Goal: Task Accomplishment & Management: Use online tool/utility

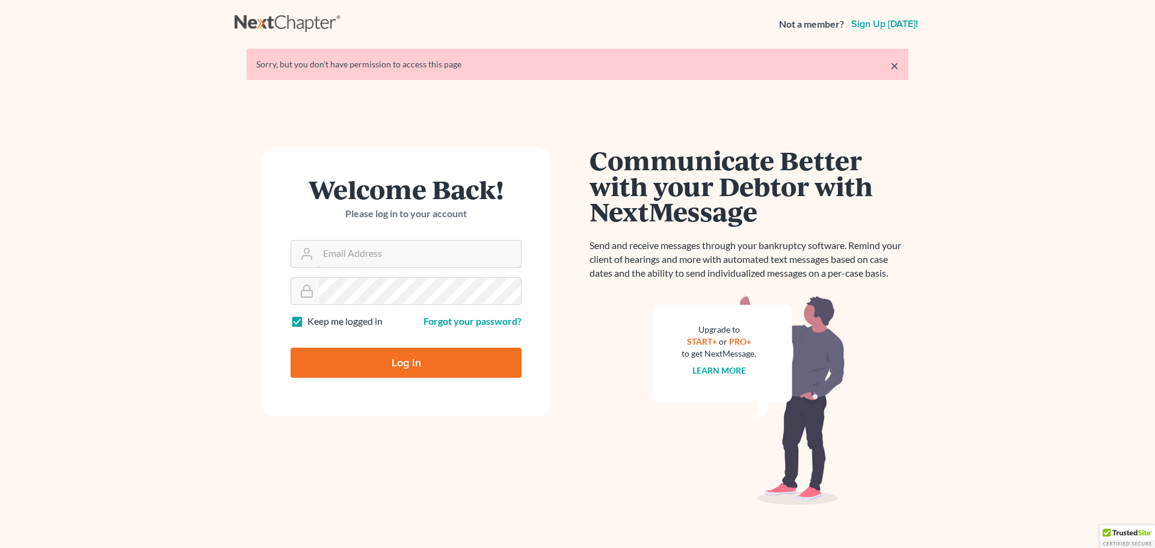
type input "[EMAIL_ADDRESS][DOMAIN_NAME]"
click at [420, 362] on input "Log In" at bounding box center [405, 363] width 231 height 30
type input "Thinking..."
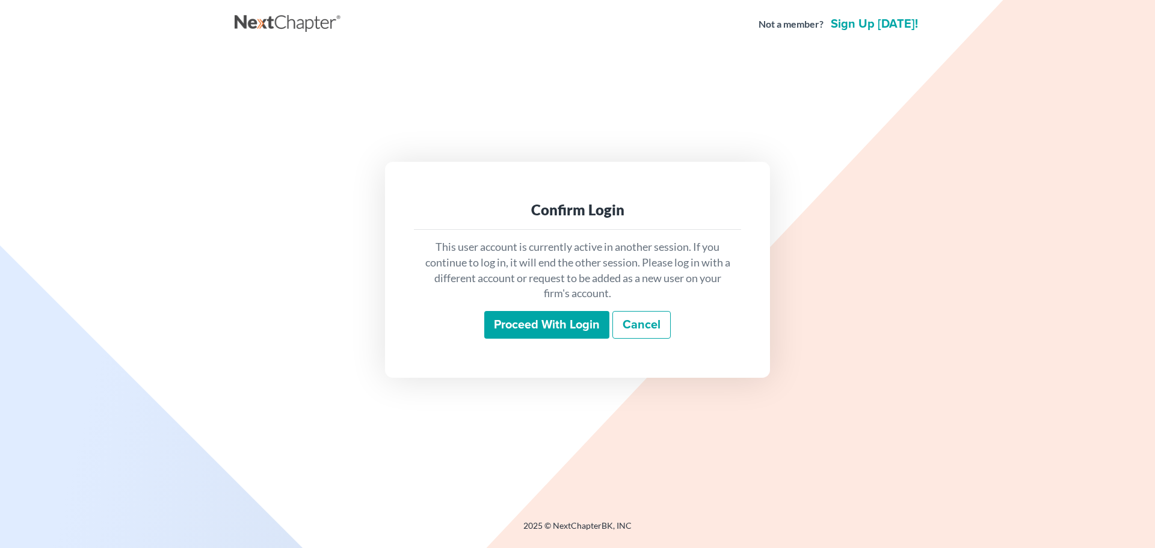
click at [553, 321] on input "Proceed with login" at bounding box center [546, 325] width 125 height 28
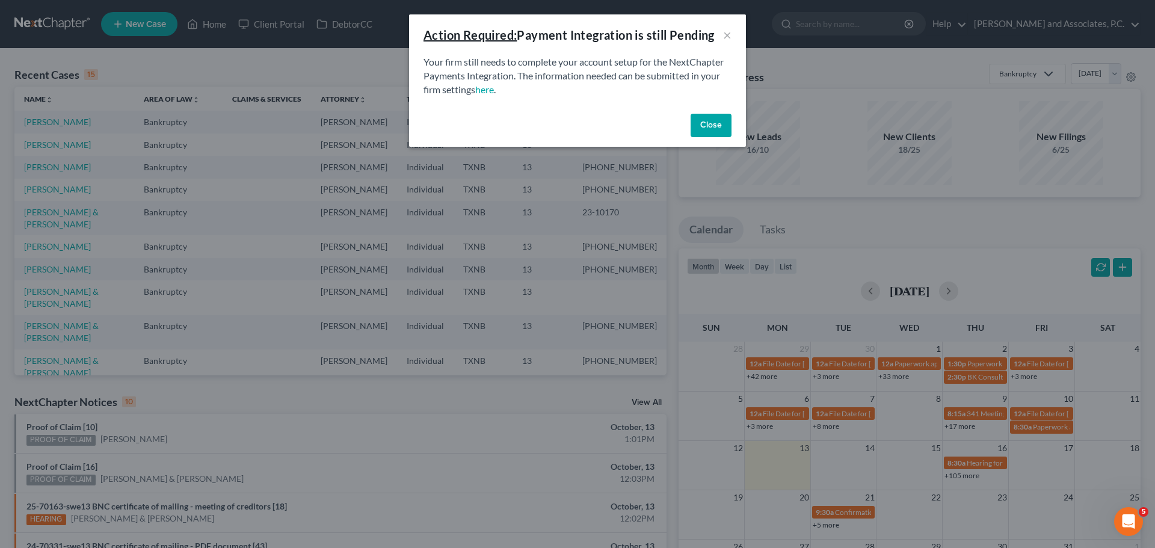
click at [723, 123] on button "Close" at bounding box center [710, 126] width 41 height 24
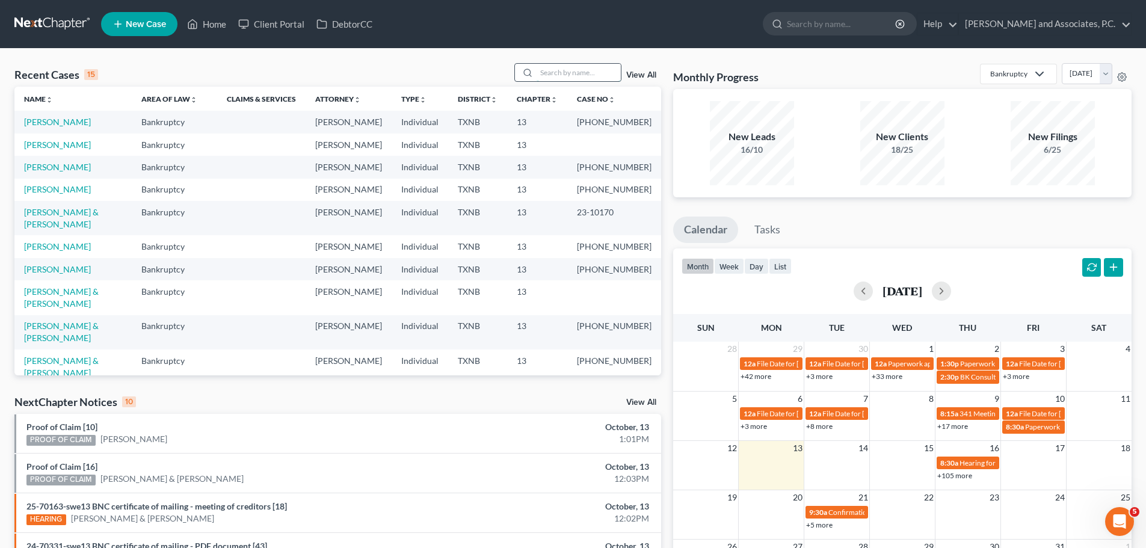
click at [549, 72] on input "search" at bounding box center [578, 72] width 84 height 17
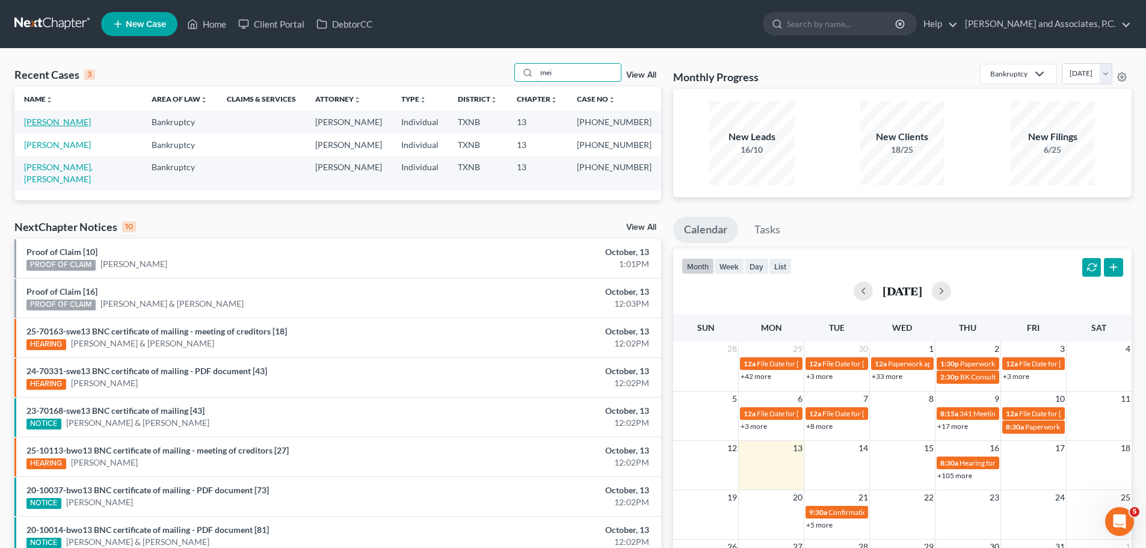
type input "mei"
click at [48, 121] on link "[PERSON_NAME]" at bounding box center [57, 122] width 67 height 10
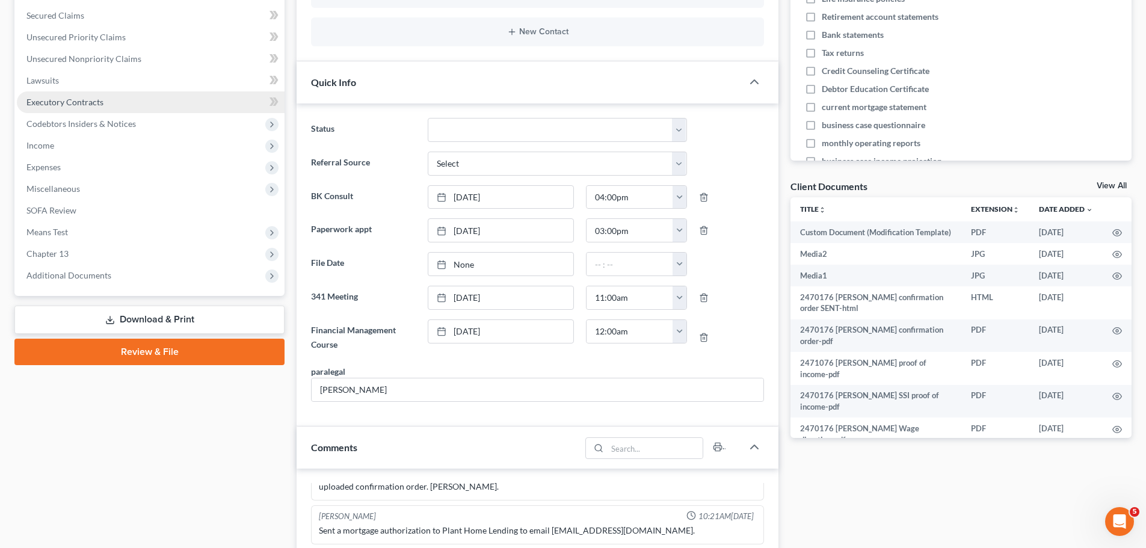
scroll to position [301, 0]
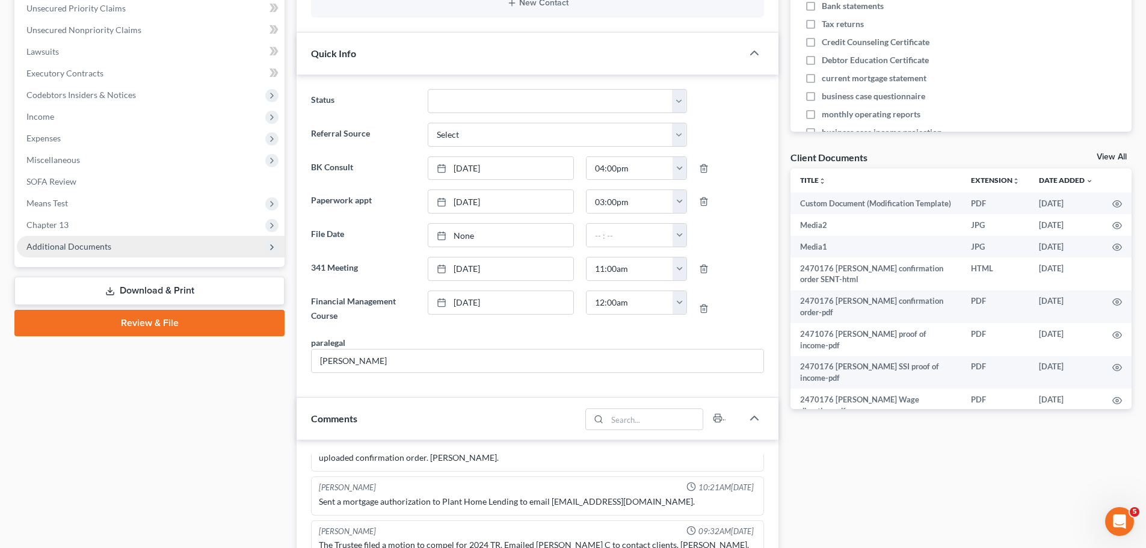
click at [67, 242] on span "Additional Documents" at bounding box center [68, 246] width 85 height 10
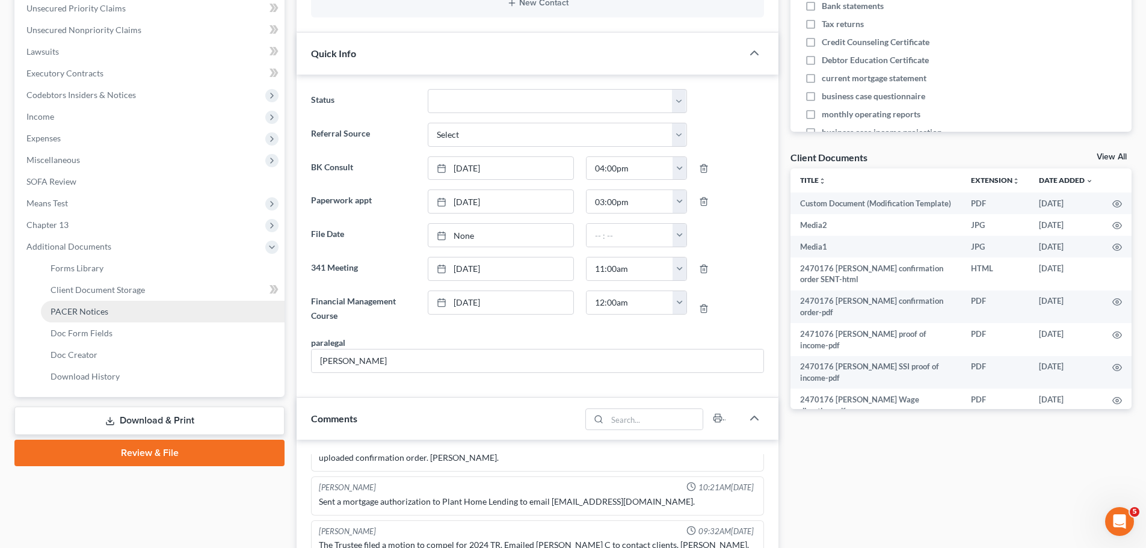
click at [74, 310] on span "PACER Notices" at bounding box center [80, 311] width 58 height 10
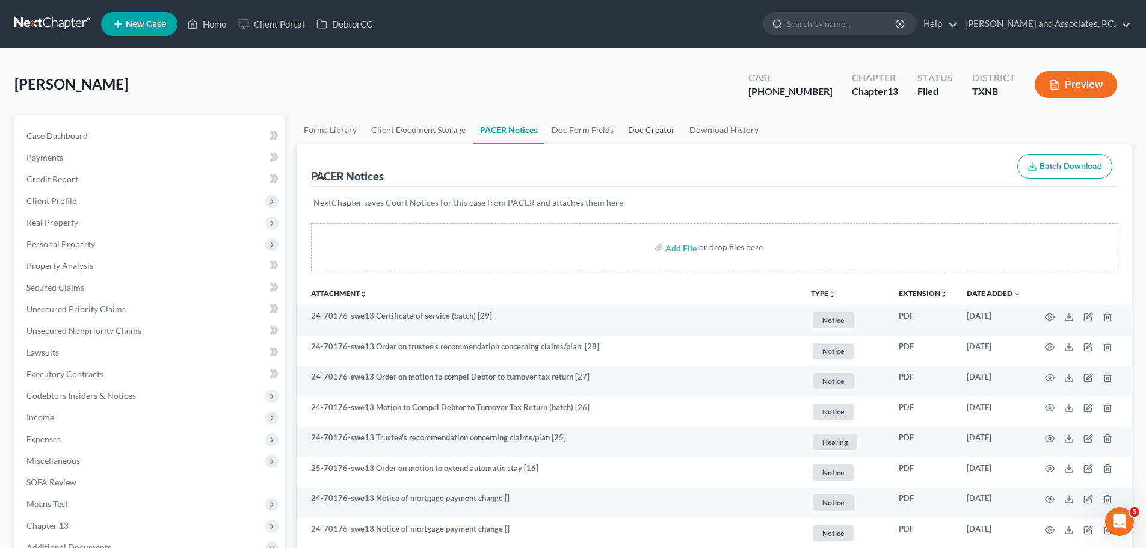
click at [651, 132] on link "Doc Creator" at bounding box center [651, 129] width 61 height 29
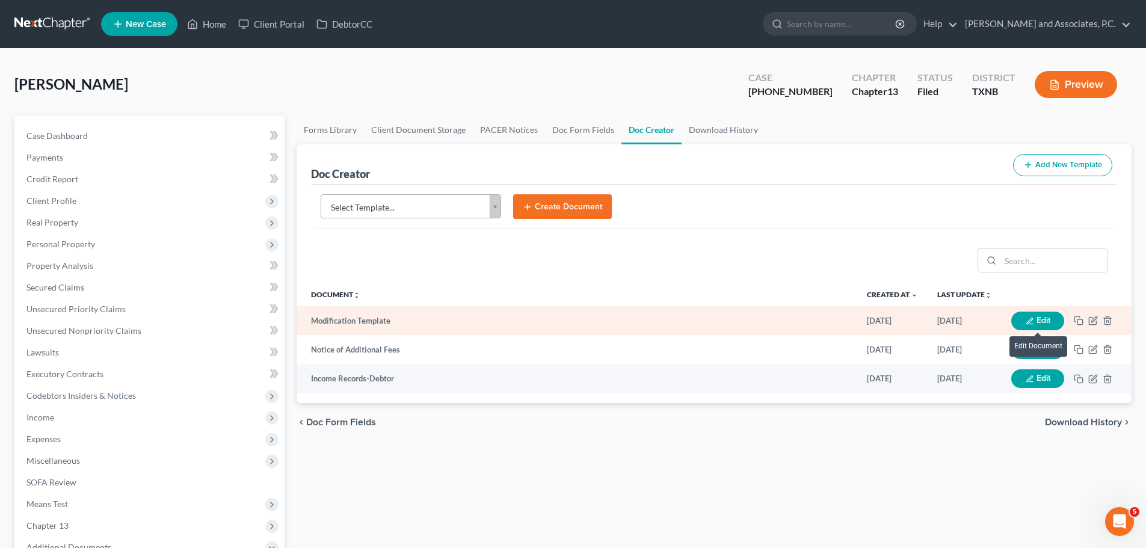
click at [1036, 317] on button "Edit" at bounding box center [1037, 321] width 53 height 19
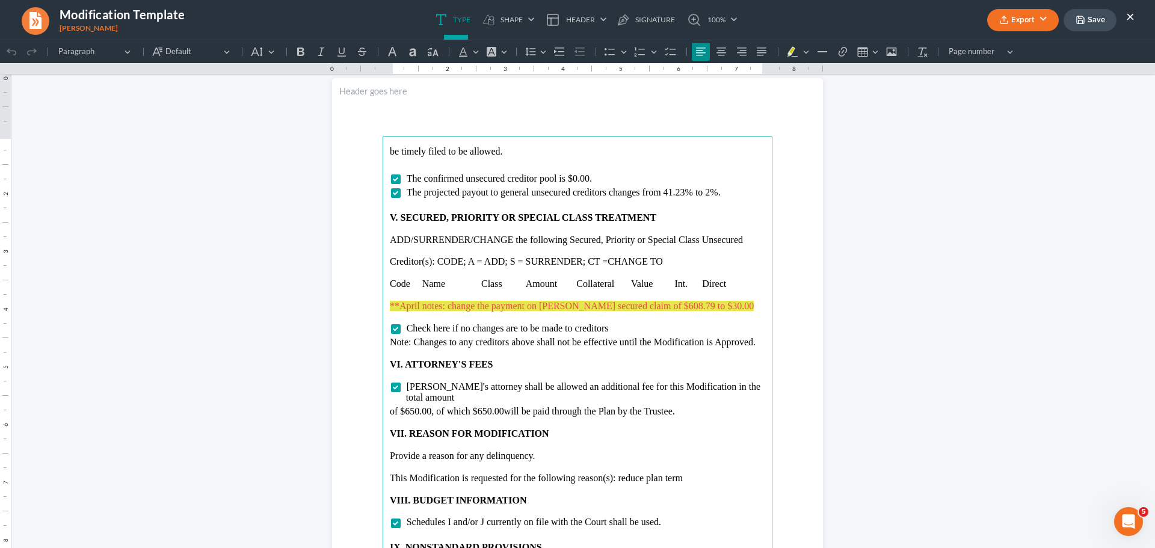
scroll to position [2045, 0]
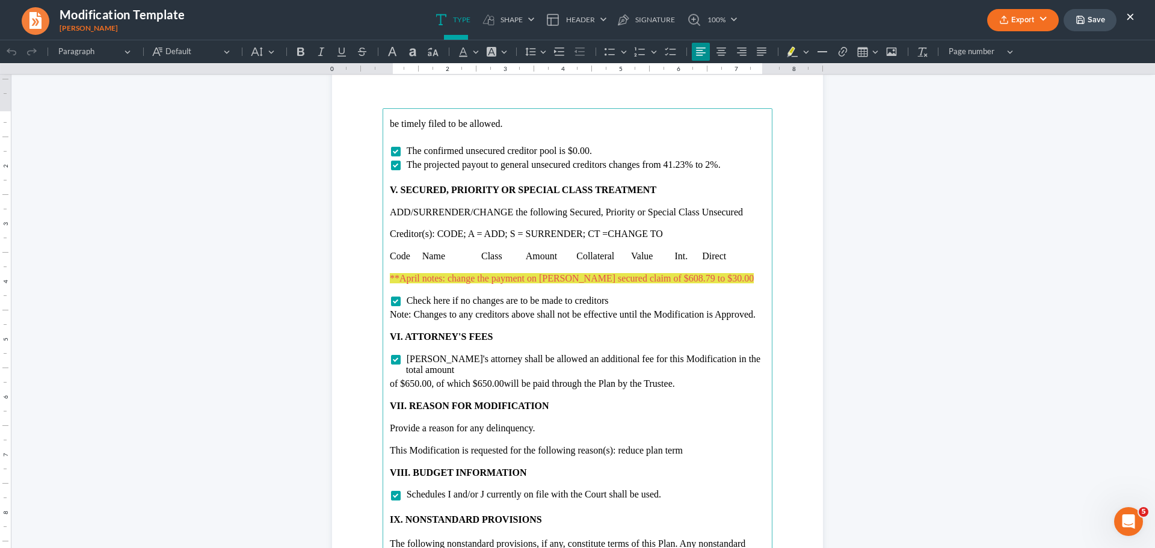
click at [390, 268] on p "Rich Text Editor, page-3-main" at bounding box center [577, 267] width 375 height 11
click at [862, 56] on icon "Editor toolbar" at bounding box center [863, 53] width 10 height 10
click at [921, 70] on div "Editor toolbar" at bounding box center [922, 70] width 7 height 7
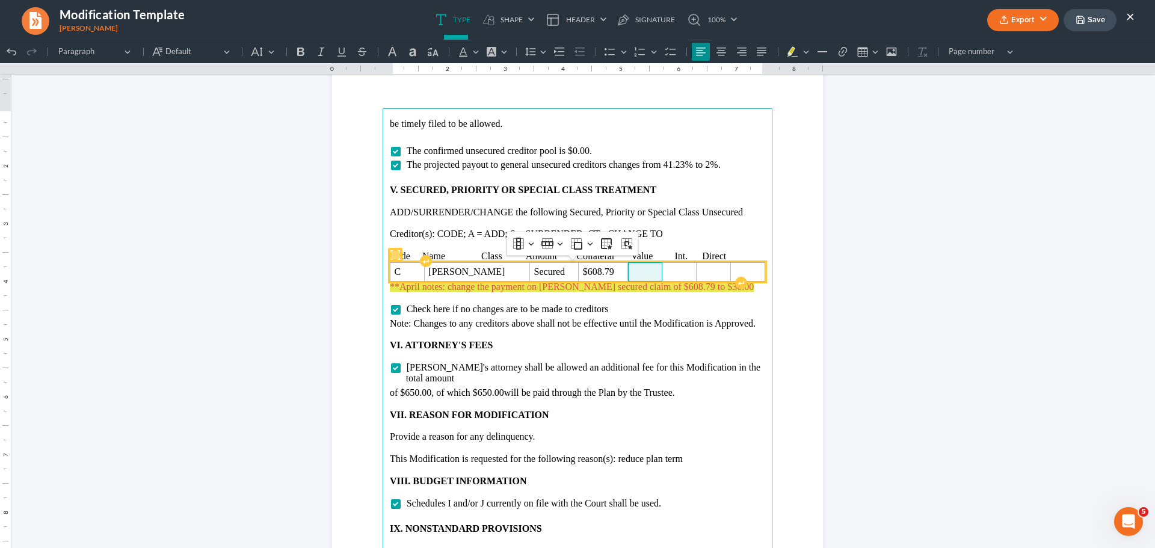
click at [632, 275] on span "Rich Text Editor, page-3-main" at bounding box center [645, 271] width 26 height 11
click at [672, 273] on span "Rich Text Editor, page-3-main" at bounding box center [684, 271] width 24 height 11
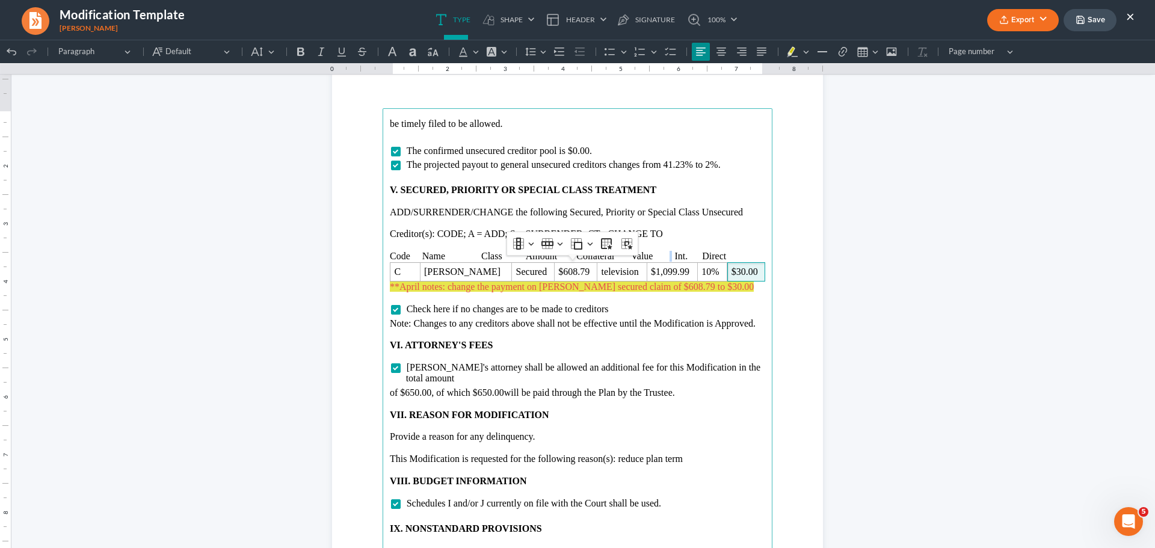
click at [667, 257] on p "Code Name Class Amount Collateral Value Int. Direct" at bounding box center [577, 256] width 375 height 11
drag, startPoint x: 718, startPoint y: 254, endPoint x: 741, endPoint y: 254, distance: 22.9
click at [741, 254] on p "Code Name Class Amount Collateral Value Int. Direct" at bounding box center [577, 256] width 375 height 11
click at [479, 251] on p "Code Name Class Amount Collateral Value Int. Treatment" at bounding box center [577, 256] width 375 height 11
click at [412, 252] on p "Code Name Class Amount Collateral Value Int. Treatment" at bounding box center [577, 256] width 375 height 11
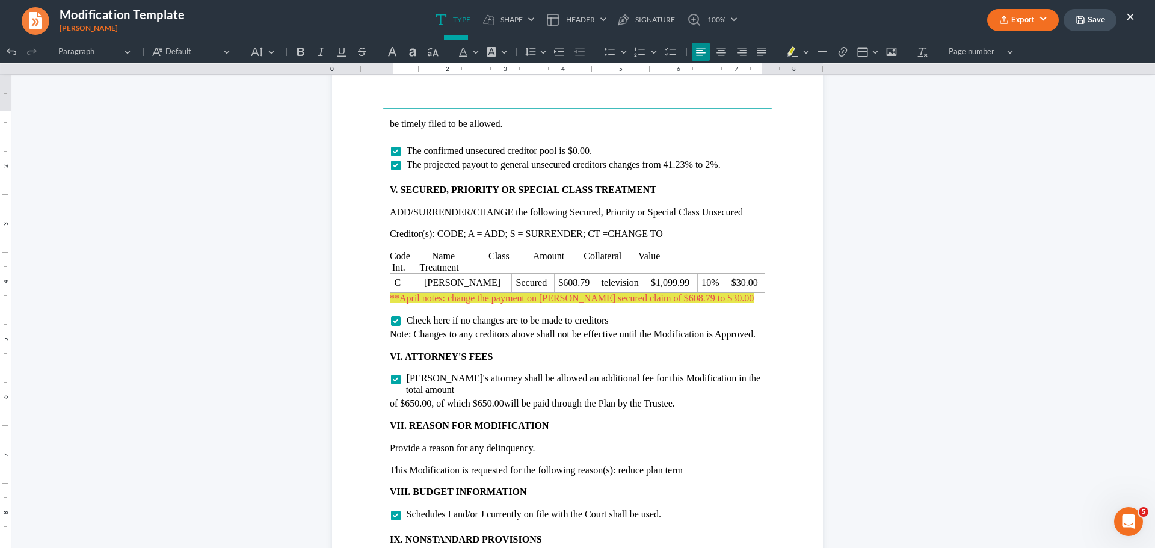
click at [481, 256] on p "Code Name Class Amount Collateral Value Int. Treatment" at bounding box center [577, 262] width 375 height 22
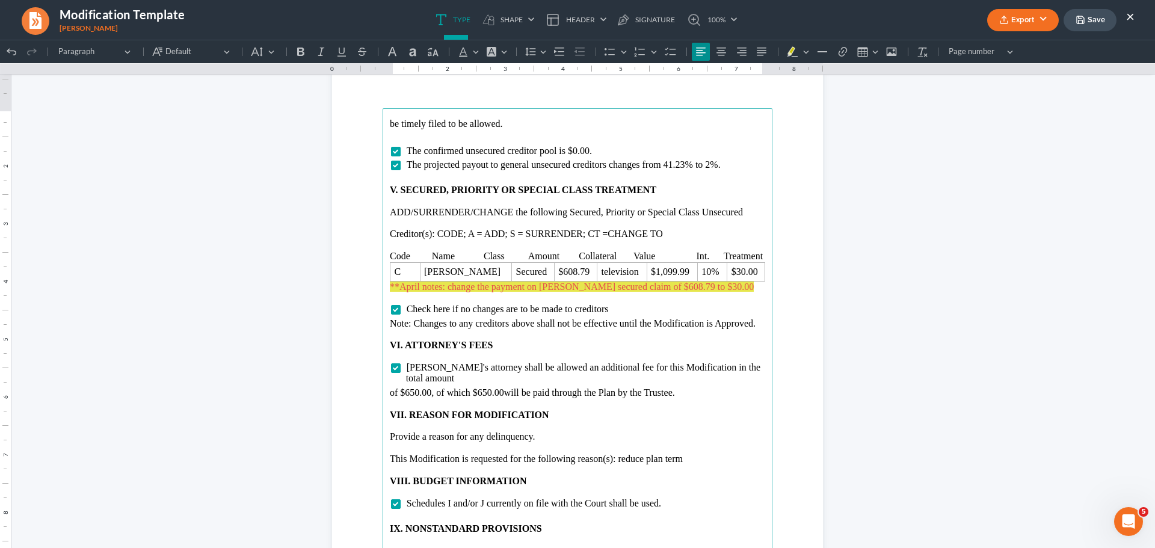
click at [382, 290] on main "be timely filed to be allowed. The confirmed unsecured creditor pool is $0.00. …" at bounding box center [577, 368] width 390 height 520
drag, startPoint x: 380, startPoint y: 290, endPoint x: 705, endPoint y: 295, distance: 325.4
click at [705, 295] on main "be timely filed to be allowed. The confirmed unsecured creditor pool is $0.00. …" at bounding box center [577, 368] width 390 height 520
click at [488, 300] on p "Rich Text Editor, page-3-main" at bounding box center [577, 298] width 375 height 11
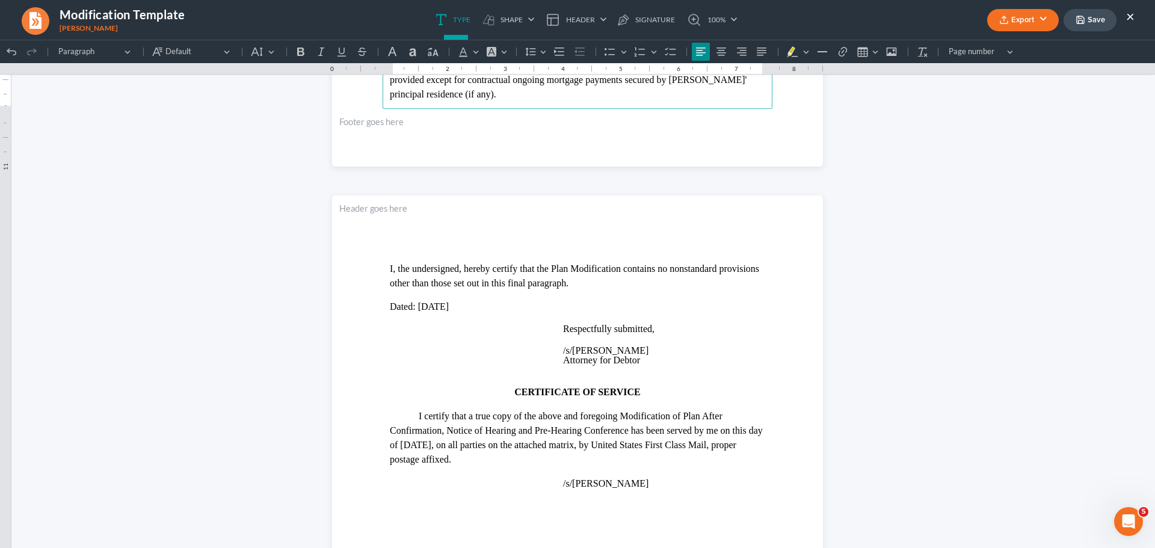
scroll to position [2586, 0]
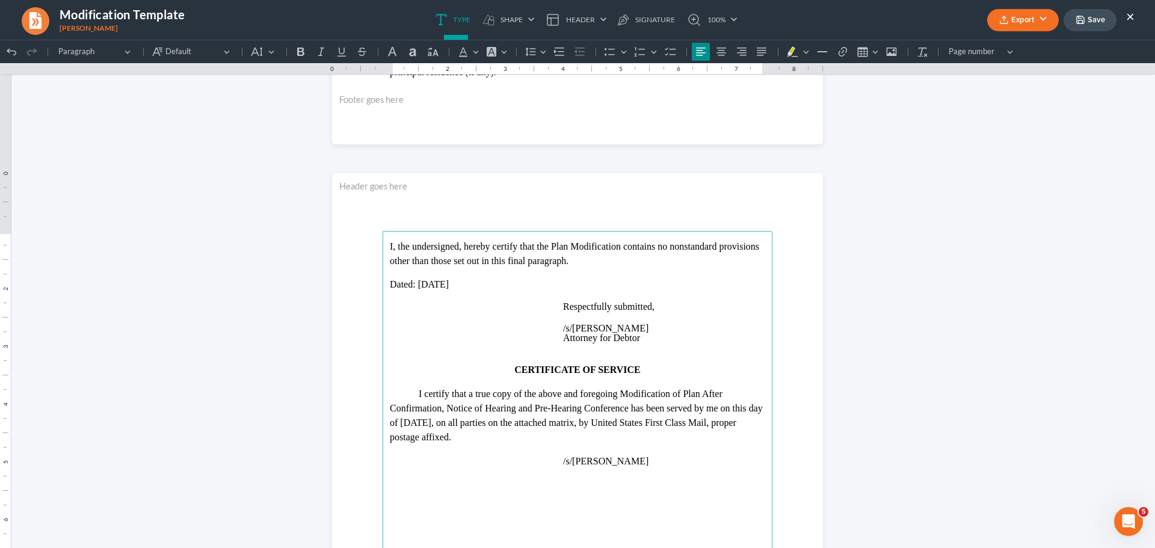
click at [456, 284] on p "Dated: [DATE]" at bounding box center [577, 284] width 375 height 11
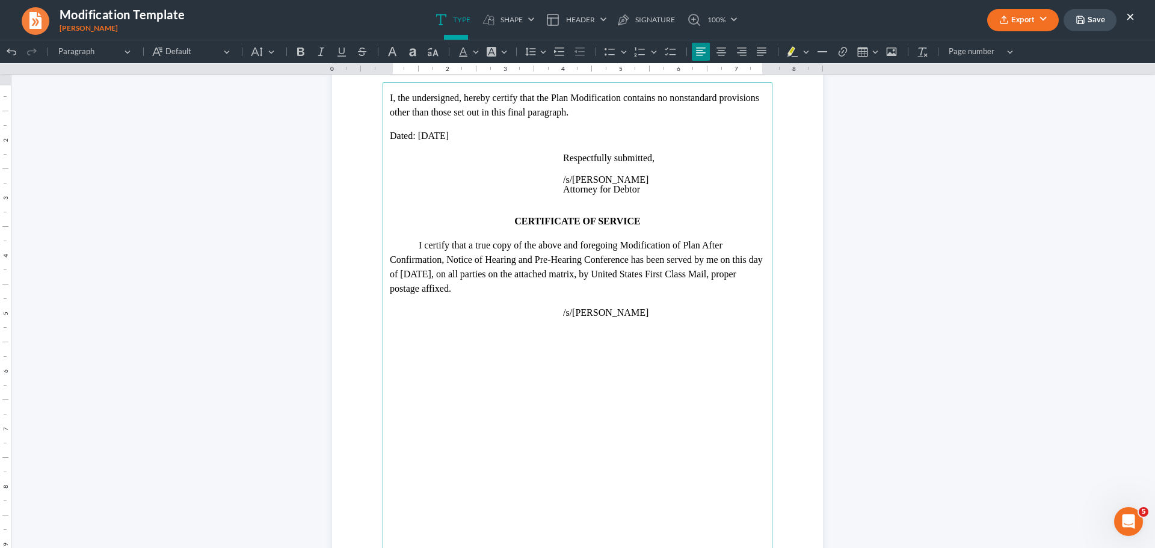
scroll to position [2766, 0]
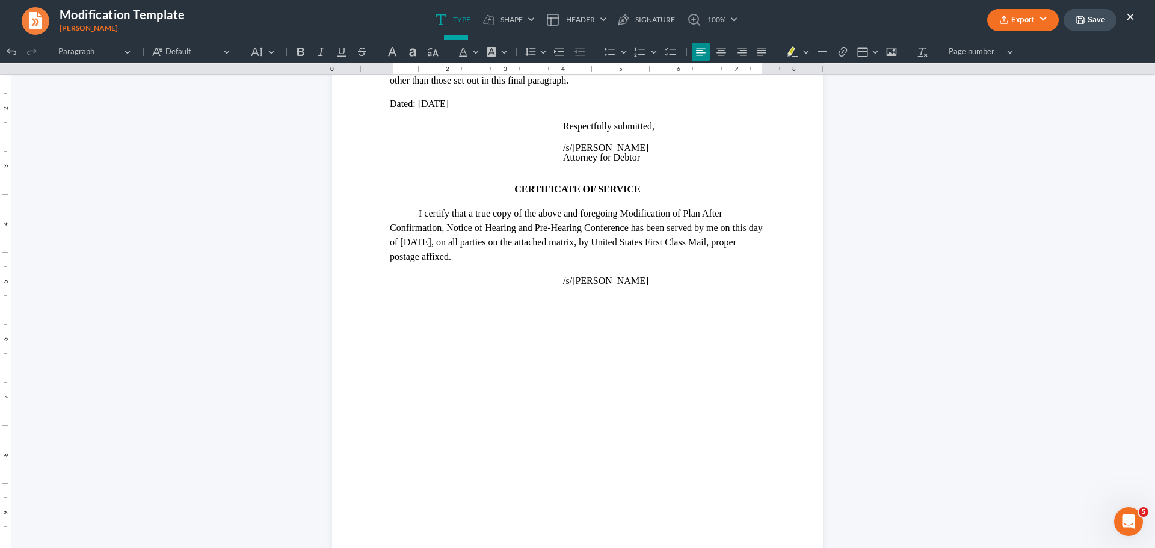
click at [438, 241] on p "I certify that a true copy of the above and foregoing Modification of Plan Afte…" at bounding box center [577, 235] width 375 height 58
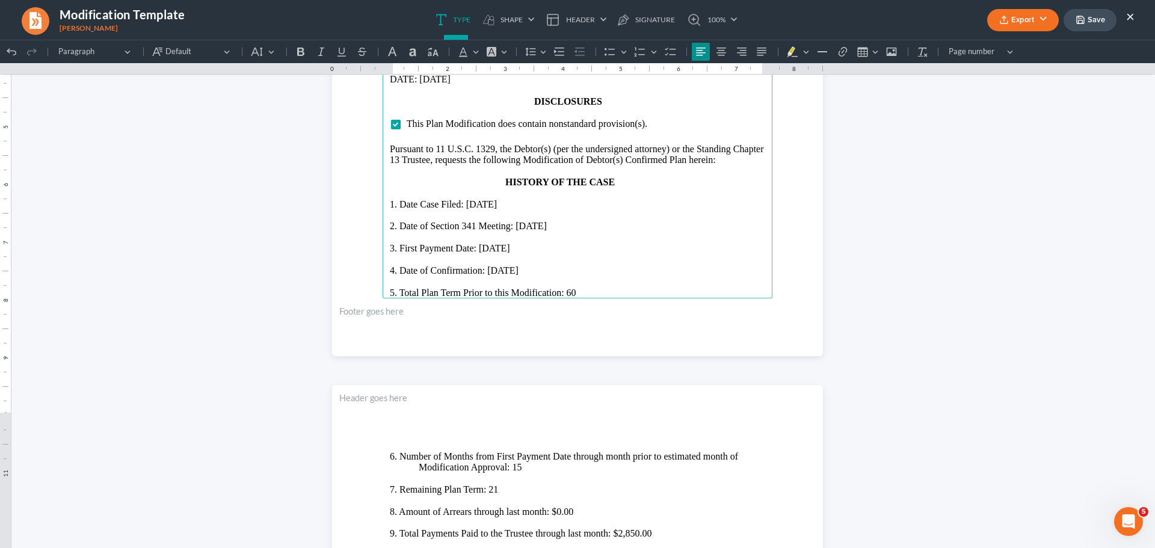
scroll to position [830, 0]
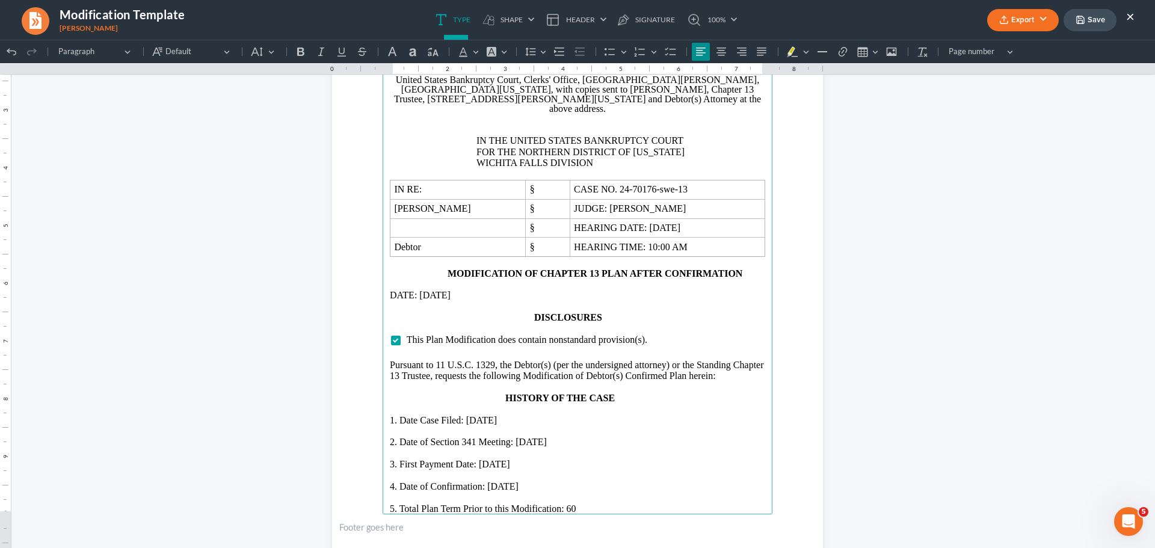
click at [456, 290] on p "DATE: [DATE]" at bounding box center [577, 295] width 375 height 11
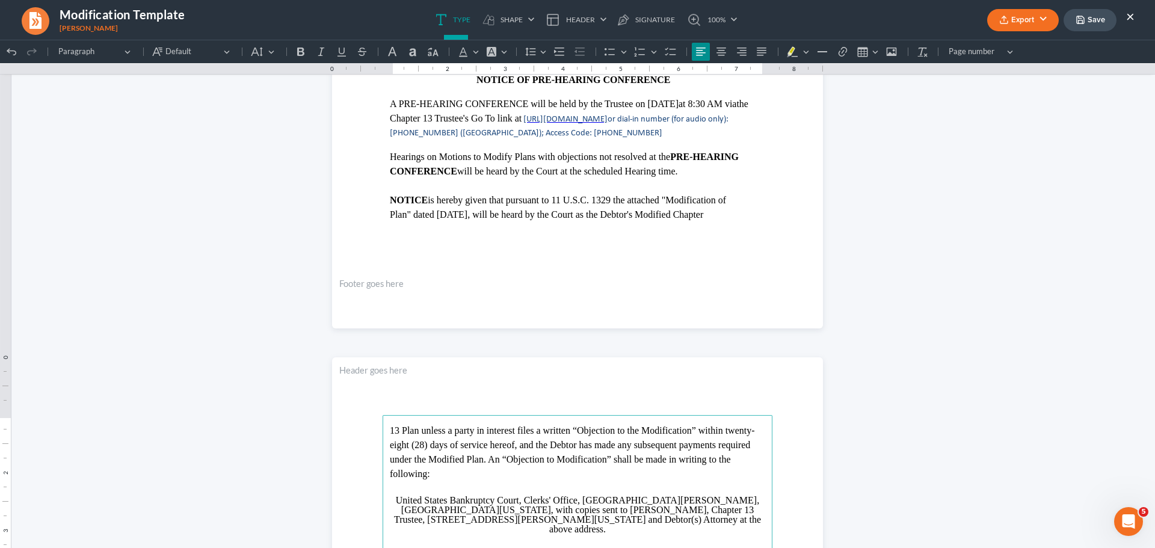
scroll to position [410, 0]
click at [474, 214] on p "Plan" dated [DATE] , will be heard by the Court as the Debtor's Modified Chapter" at bounding box center [577, 215] width 375 height 14
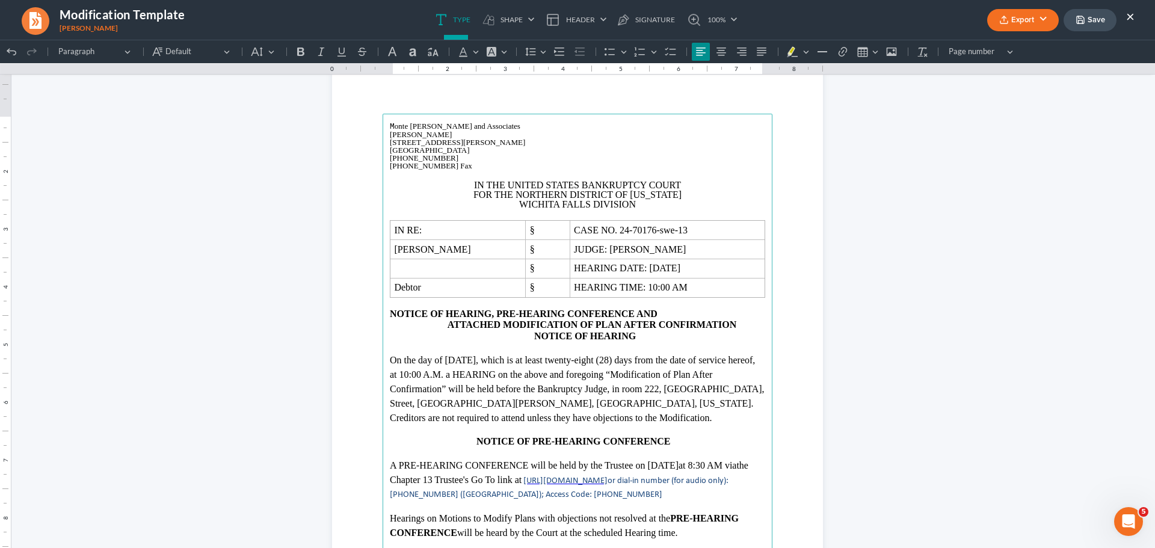
scroll to position [0, 0]
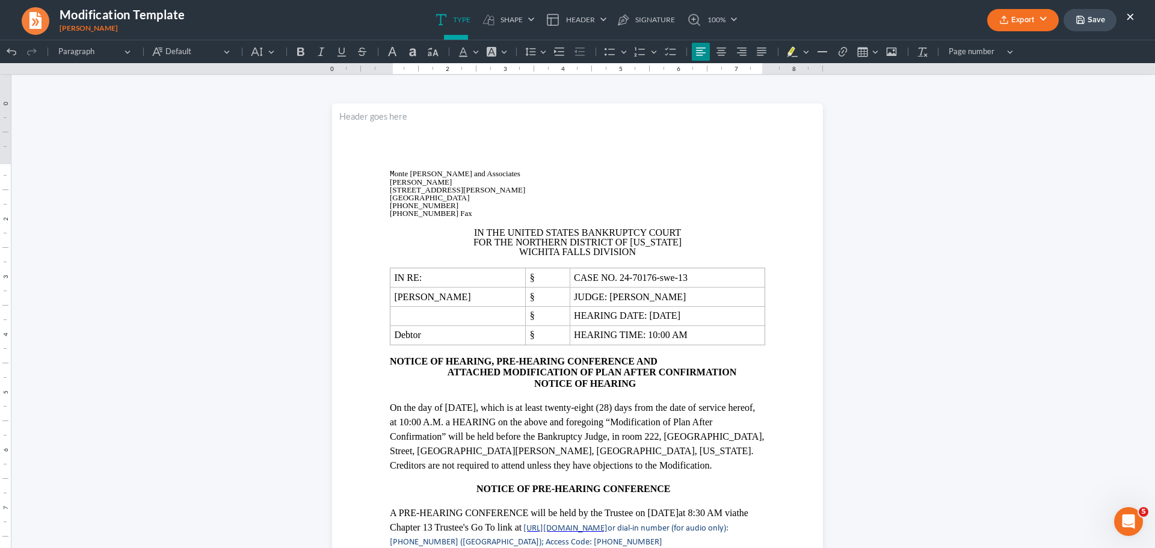
click at [1093, 21] on button "Save" at bounding box center [1089, 20] width 53 height 22
click at [1025, 17] on button "Export" at bounding box center [1023, 20] width 72 height 22
click at [989, 49] on link "PDF" at bounding box center [1021, 48] width 93 height 20
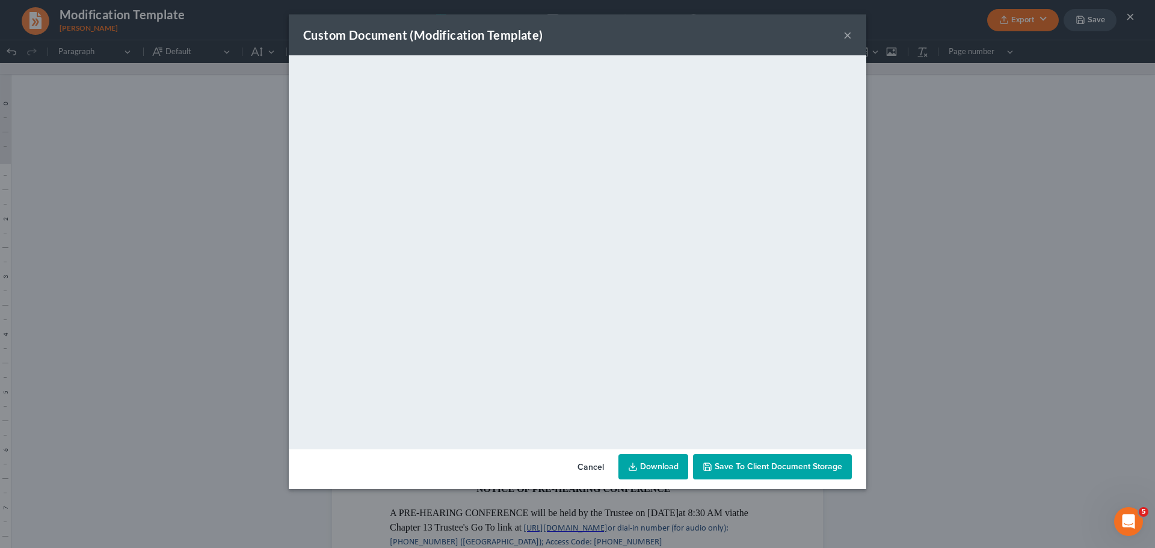
click at [830, 459] on button "Save to Client Document Storage" at bounding box center [772, 466] width 159 height 25
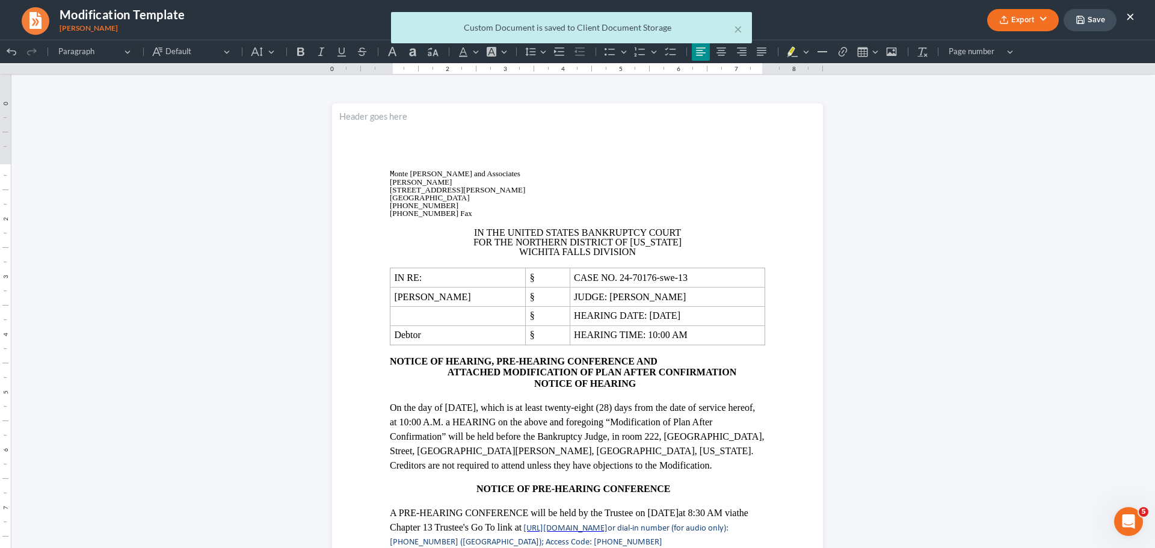
click at [1129, 16] on div "× Custom Document is saved to Client Document Storage" at bounding box center [571, 30] width 1155 height 37
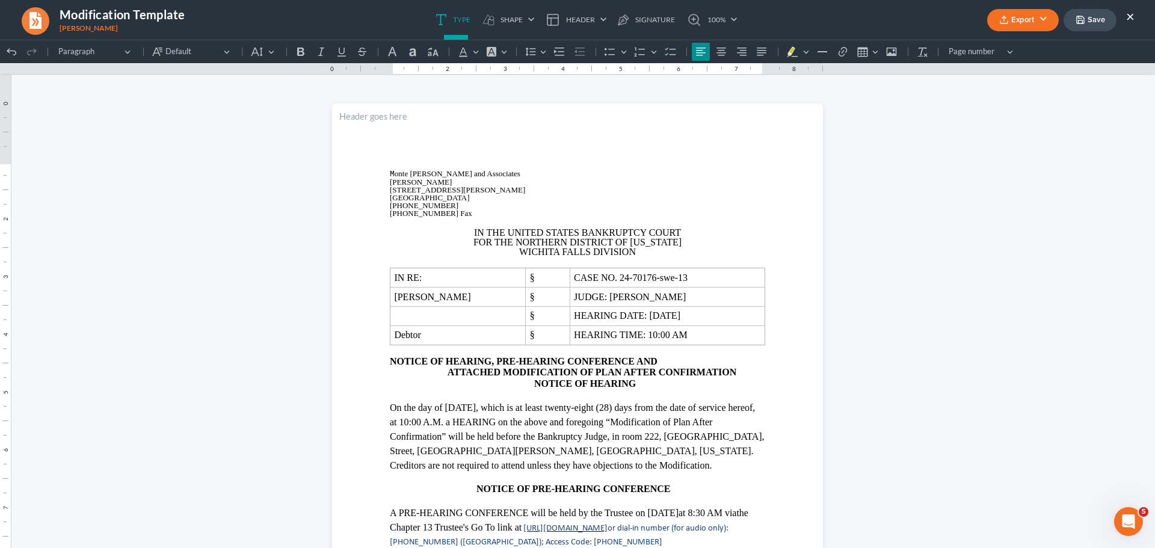
click at [1129, 16] on button "×" at bounding box center [1130, 16] width 8 height 14
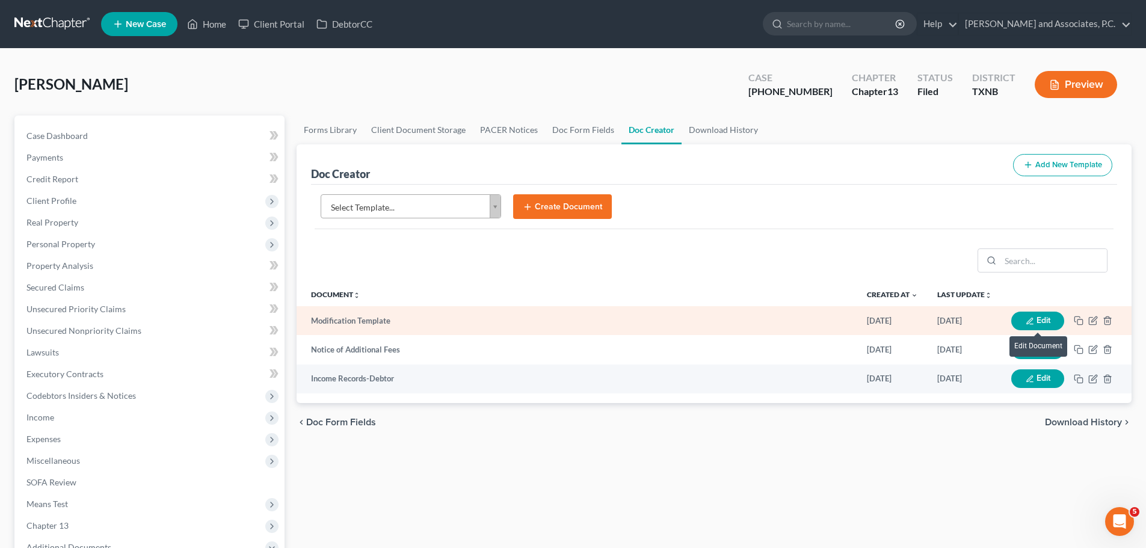
click at [1053, 319] on button "Edit" at bounding box center [1037, 321] width 53 height 19
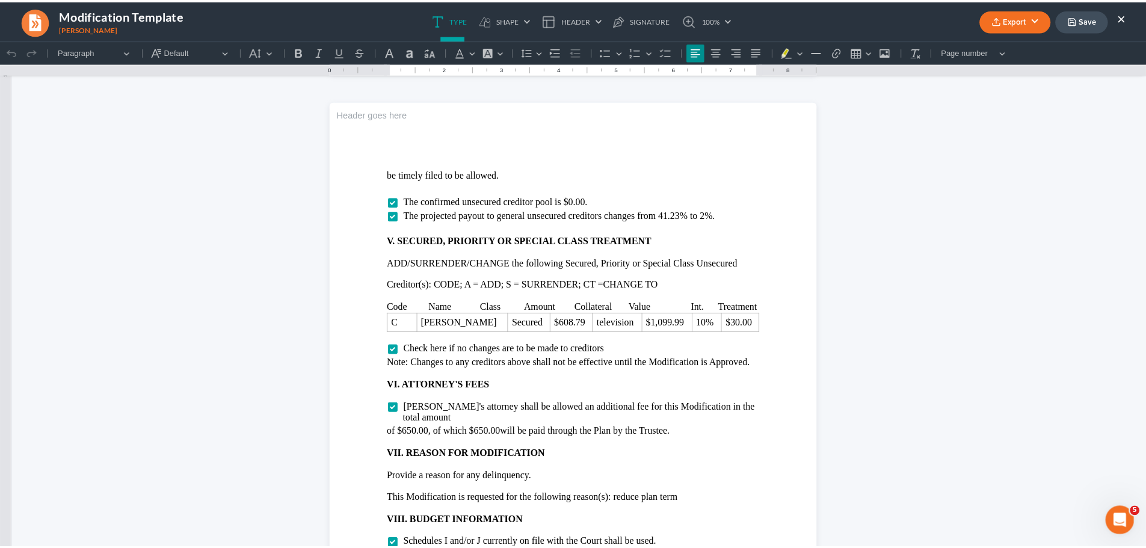
scroll to position [2045, 0]
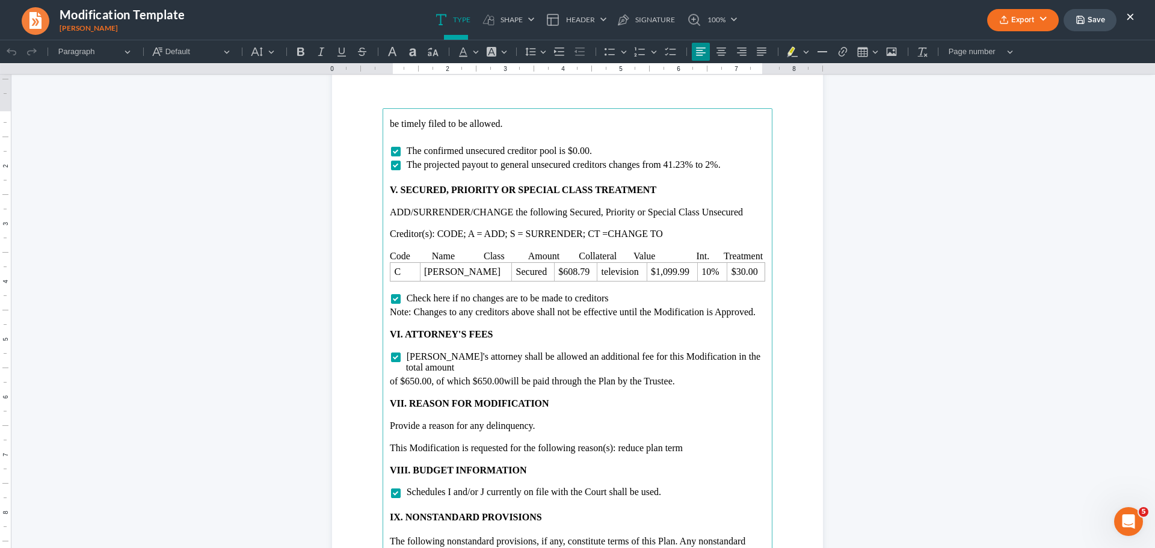
click at [1131, 15] on button "×" at bounding box center [1130, 16] width 8 height 14
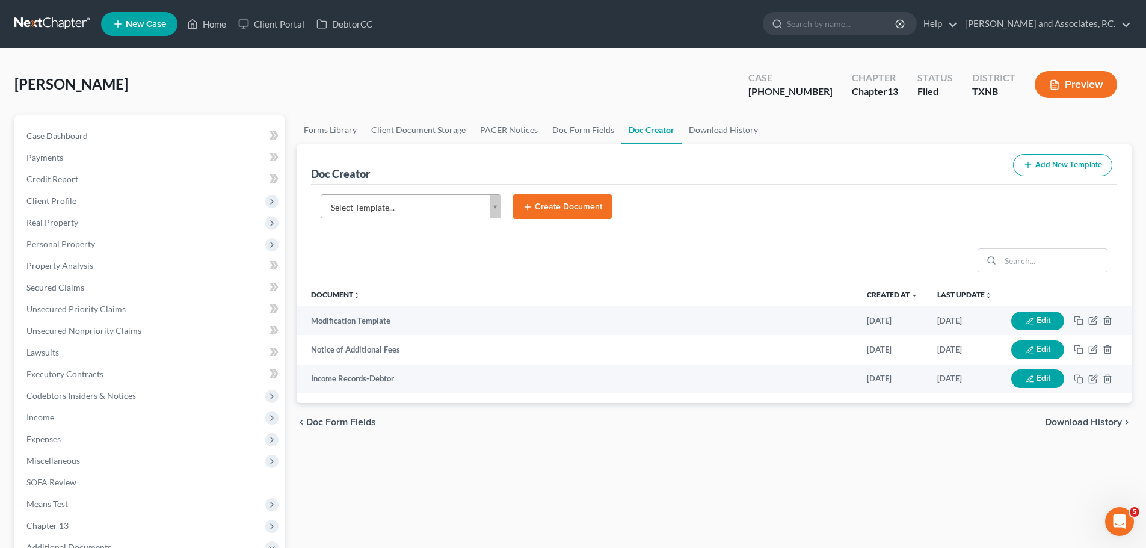
click at [493, 211] on body "Home New Case Client Portal DebtorCC [PERSON_NAME] and Associates, P.C. [EMAIL_…" at bounding box center [573, 406] width 1146 height 812
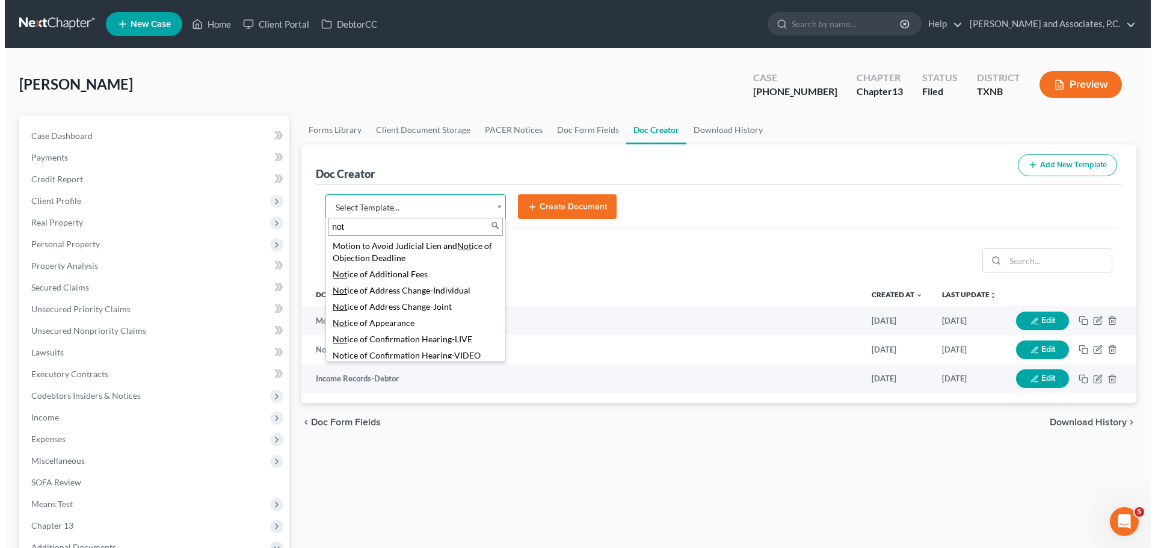
scroll to position [120, 0]
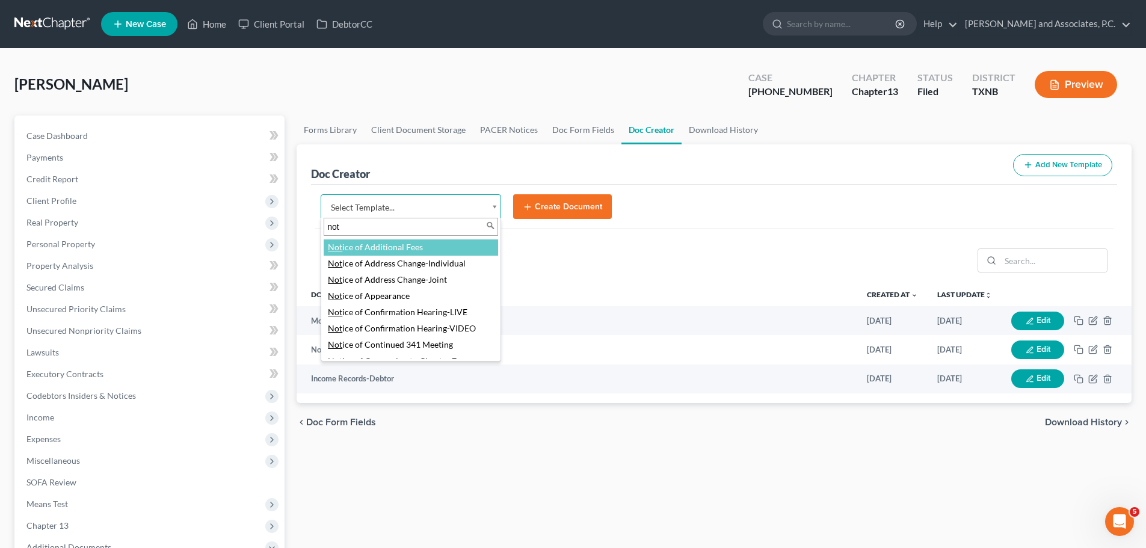
type input "not"
select select "89269"
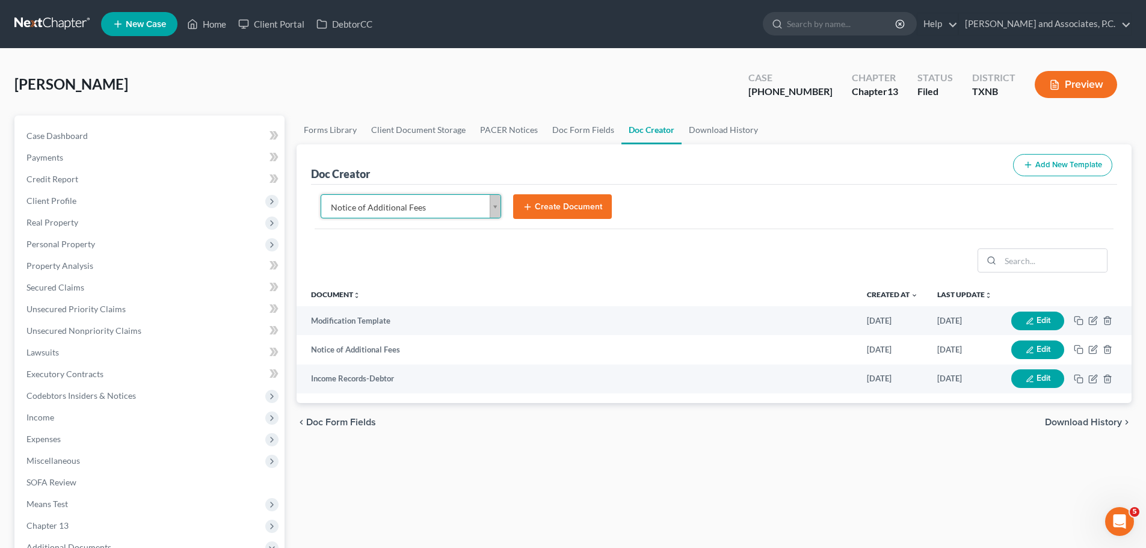
click at [573, 212] on button "Create Document" at bounding box center [562, 206] width 99 height 25
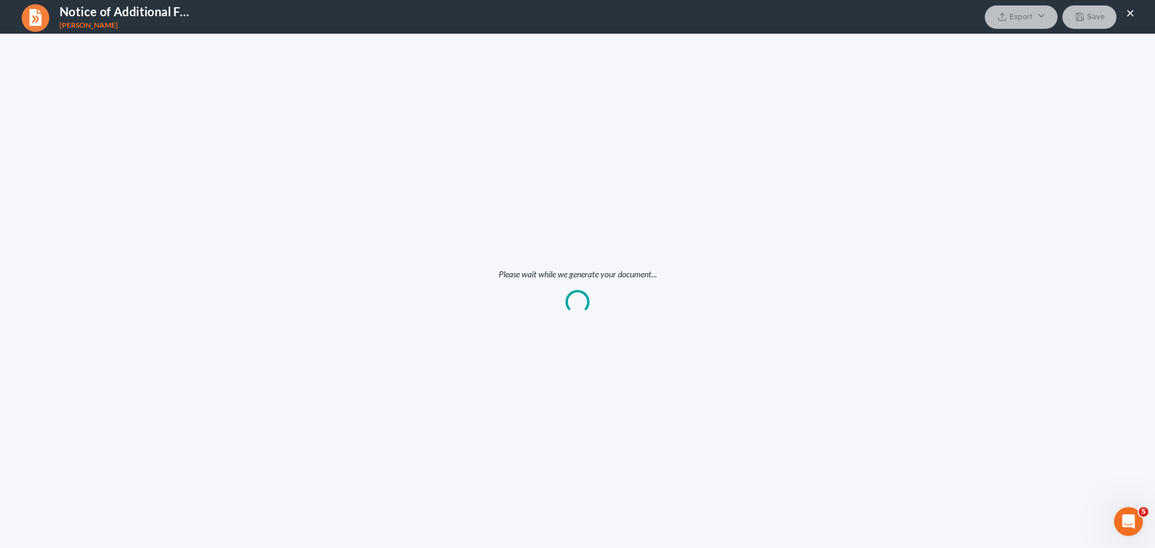
scroll to position [0, 0]
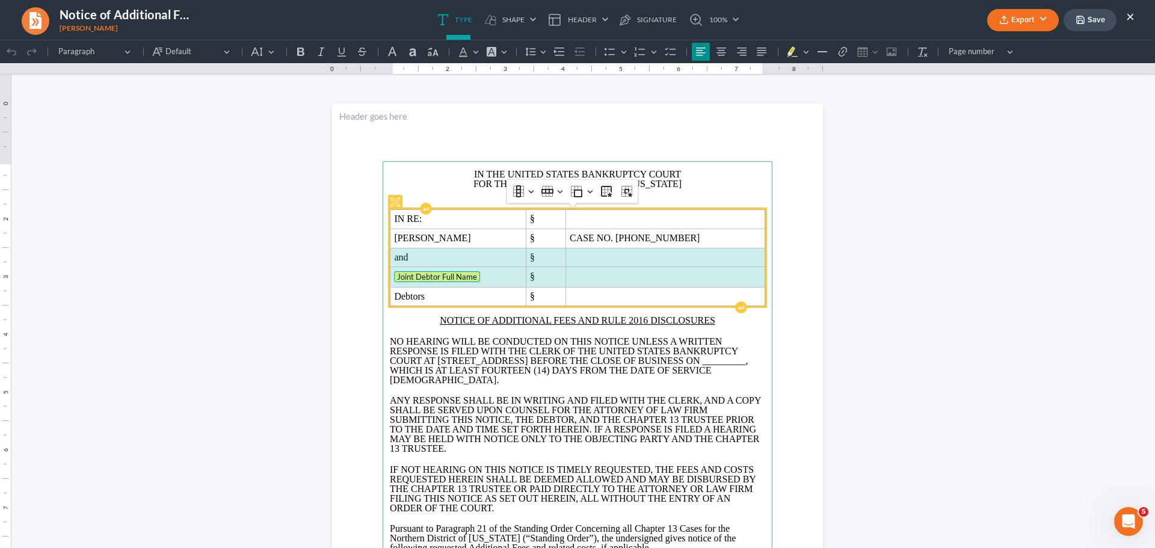
drag, startPoint x: 387, startPoint y: 258, endPoint x: 631, endPoint y: 269, distance: 244.4
click at [631, 269] on tbody "IN RE: § [PERSON_NAME] § CASE NO. [PHONE_NUMBER] and § Joint Debtor Full Name §…" at bounding box center [577, 258] width 375 height 96
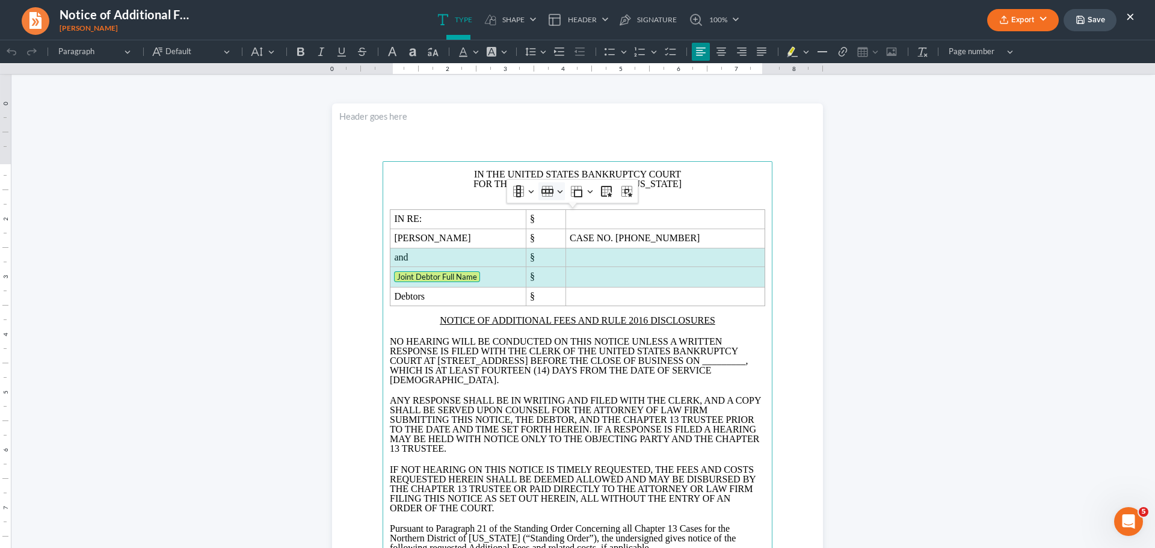
click at [549, 195] on icon "Table toolbar" at bounding box center [547, 191] width 12 height 12
click at [575, 266] on span "Delete row" at bounding box center [578, 270] width 38 height 14
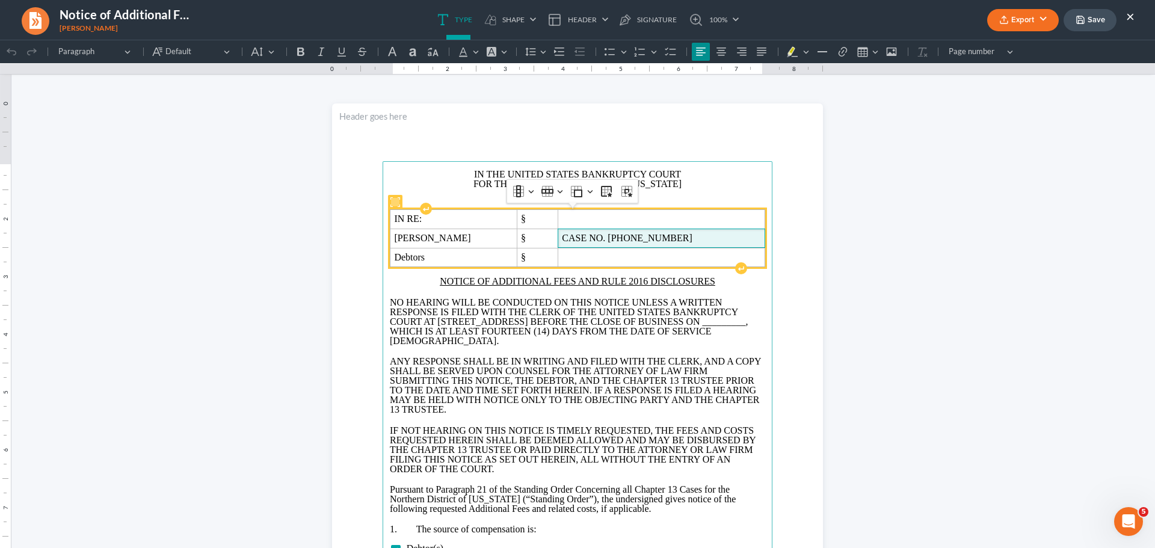
click at [657, 237] on span "CASE NO. [PHONE_NUMBER]" at bounding box center [661, 238] width 198 height 11
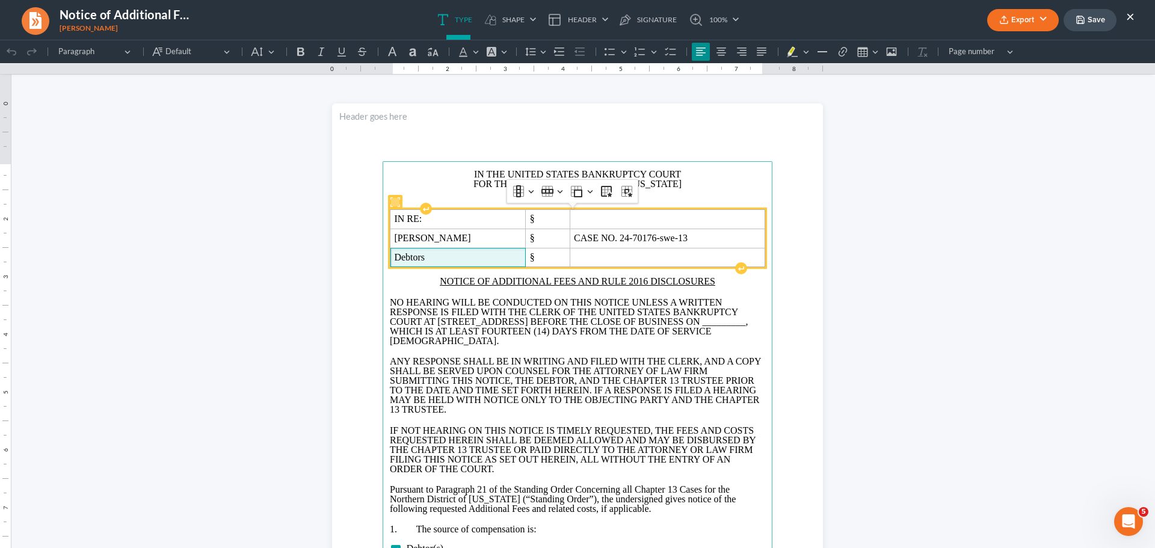
click at [431, 257] on span "Debtors" at bounding box center [457, 257] width 127 height 11
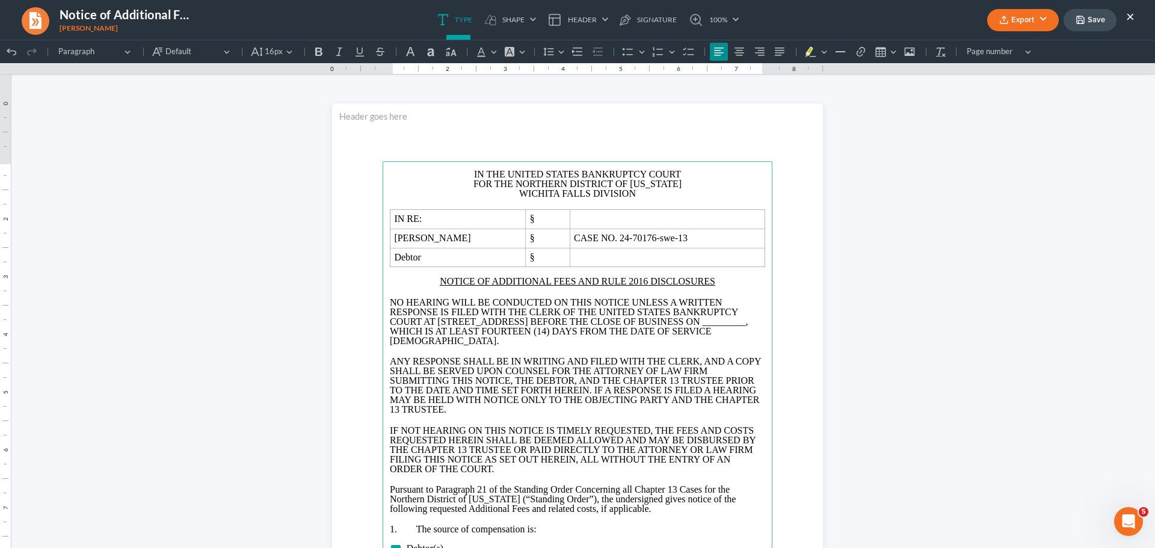
click at [540, 332] on span ", WHICH IS AT LEAST FOURTEEN (14) DAYS FROM THE DATE OF SERVICE [DEMOGRAPHIC_DA…" at bounding box center [569, 330] width 358 height 29
drag, startPoint x: 497, startPoint y: 330, endPoint x: 562, endPoint y: 334, distance: 65.1
click at [700, 327] on span "[DATE]" at bounding box center [715, 321] width 31 height 10
click at [518, 53] on button "Font Background Color Font Background Color" at bounding box center [514, 52] width 26 height 18
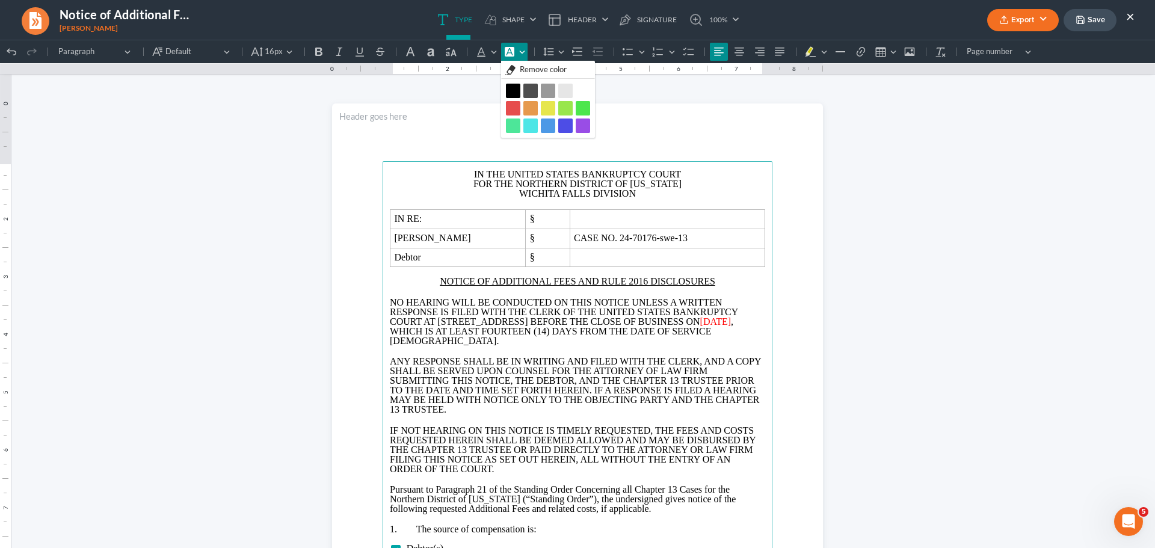
click at [513, 88] on button "Black Black" at bounding box center [513, 91] width 14 height 14
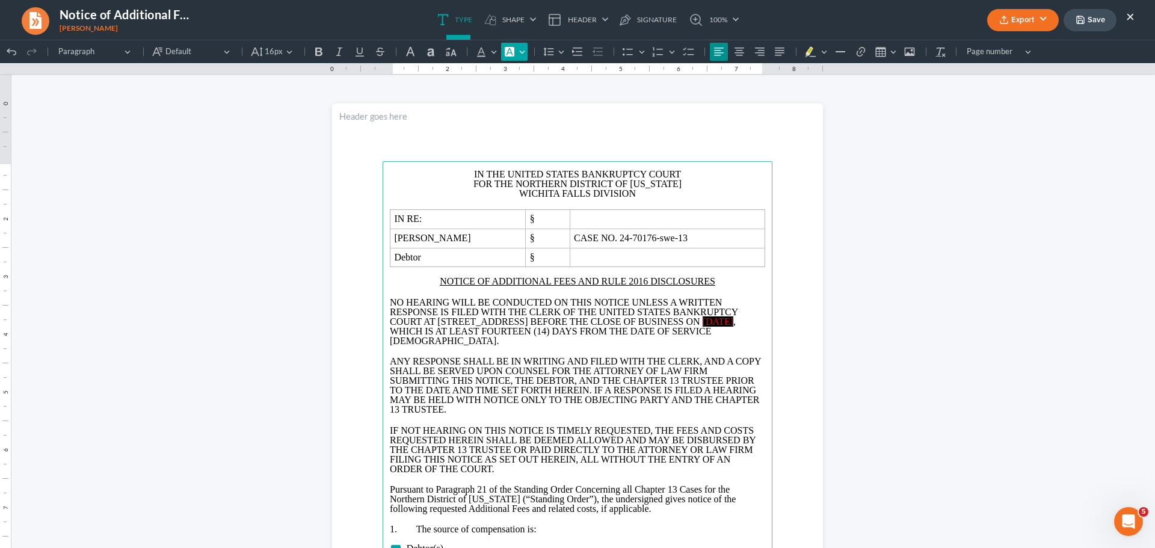
click at [524, 49] on button "Font Background Color Font Background Color" at bounding box center [514, 52] width 26 height 18
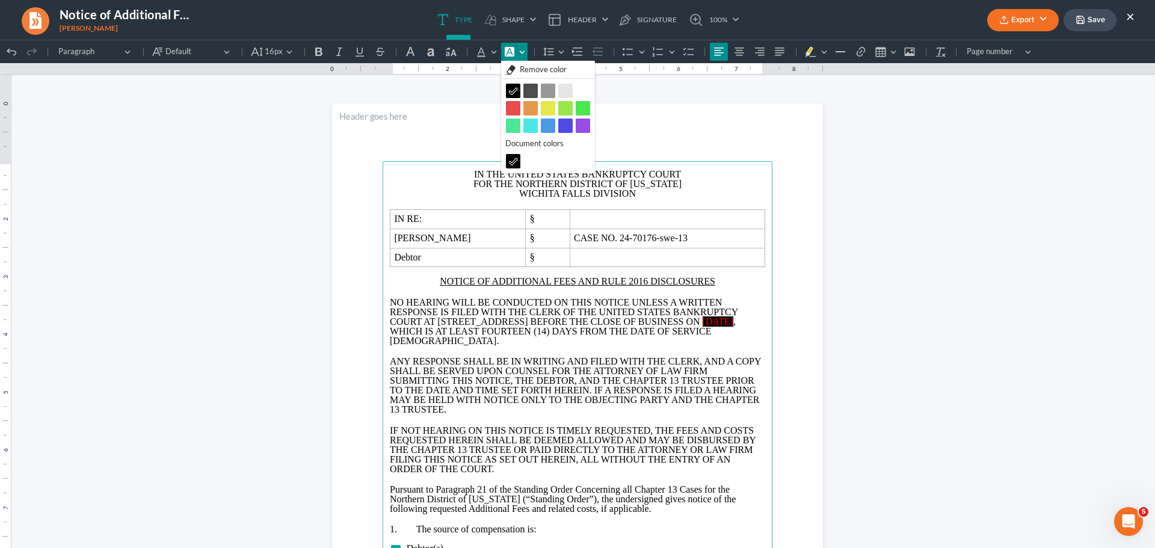
click at [515, 160] on icon "Editor toolbar" at bounding box center [513, 161] width 8 height 7
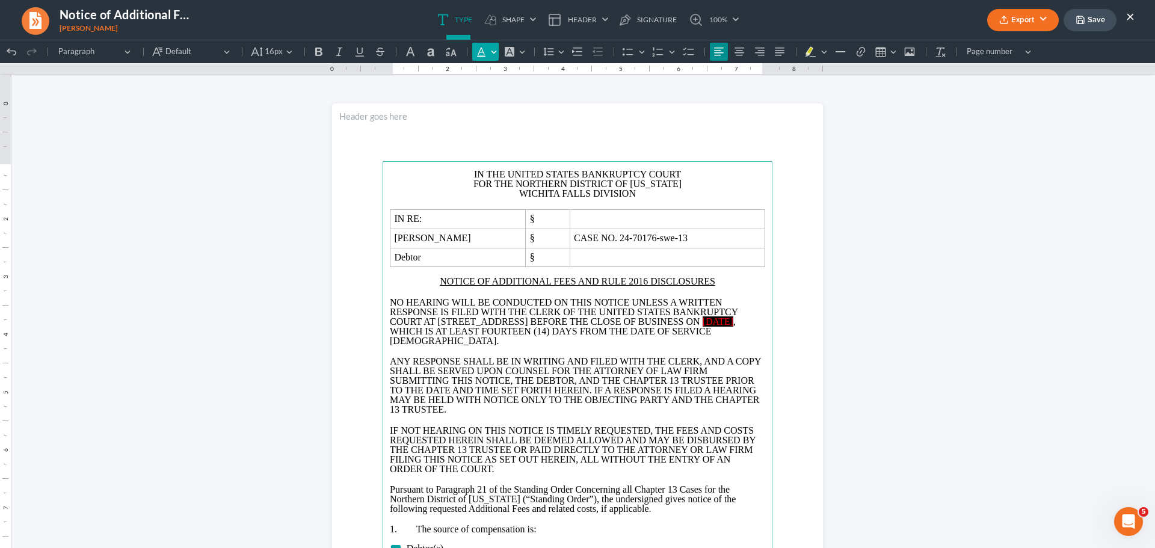
click at [484, 48] on icon "Editor toolbar" at bounding box center [481, 52] width 12 height 12
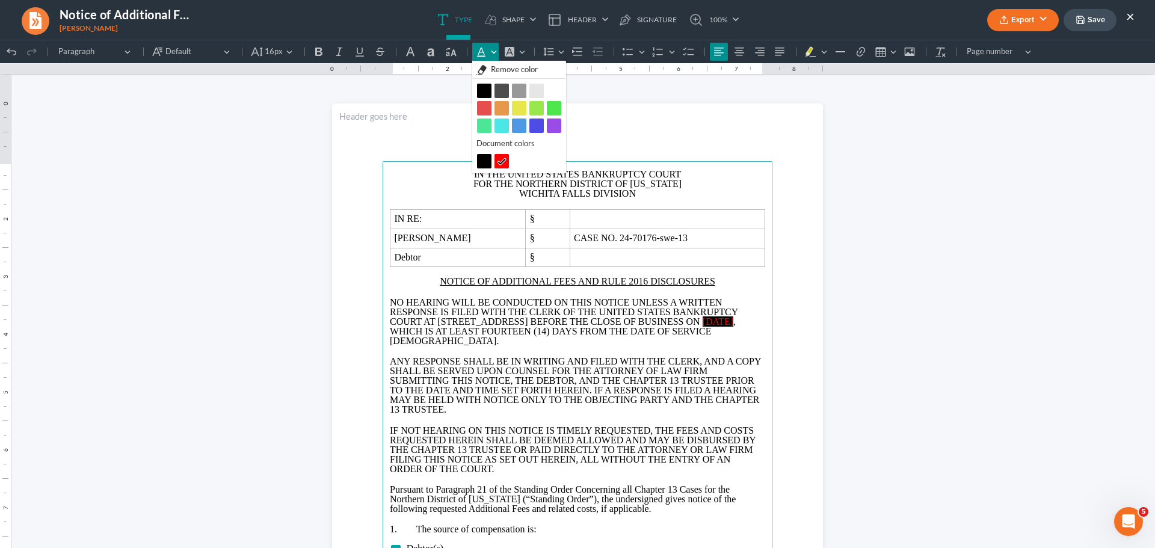
click at [482, 89] on button "Black Black" at bounding box center [484, 91] width 14 height 14
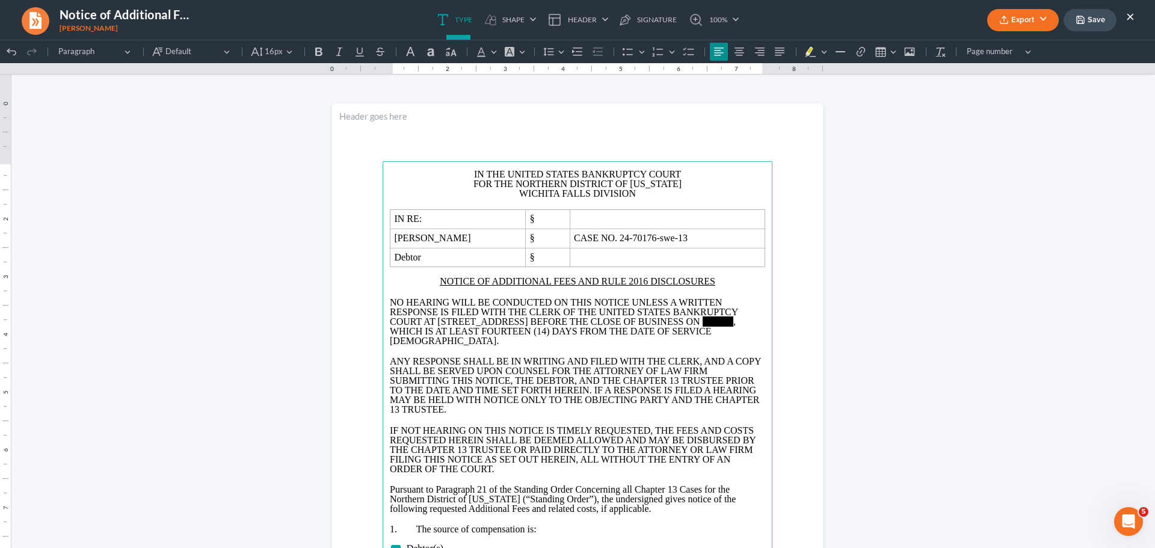
click at [592, 338] on p "NO HEARING WILL BE CONDUCTED ON THIS NOTICE UNLESS A WRITTEN RESPONSE IS FILED …" at bounding box center [577, 322] width 375 height 48
drag, startPoint x: 493, startPoint y: 330, endPoint x: 567, endPoint y: 330, distance: 74.0
click at [567, 330] on p "NO HEARING WILL BE CONDUCTED ON THIS NOTICE UNLESS A WRITTEN RESPONSE IS FILED …" at bounding box center [577, 322] width 375 height 48
click at [520, 55] on button "Font Background Color Font Background Color" at bounding box center [514, 52] width 26 height 18
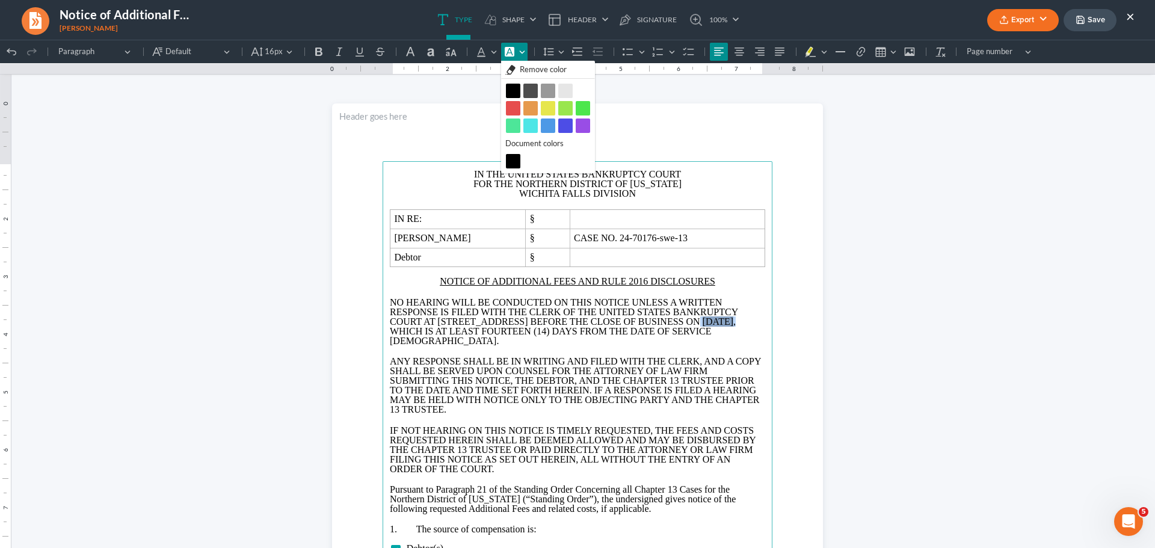
click at [579, 92] on button "White White" at bounding box center [583, 91] width 14 height 14
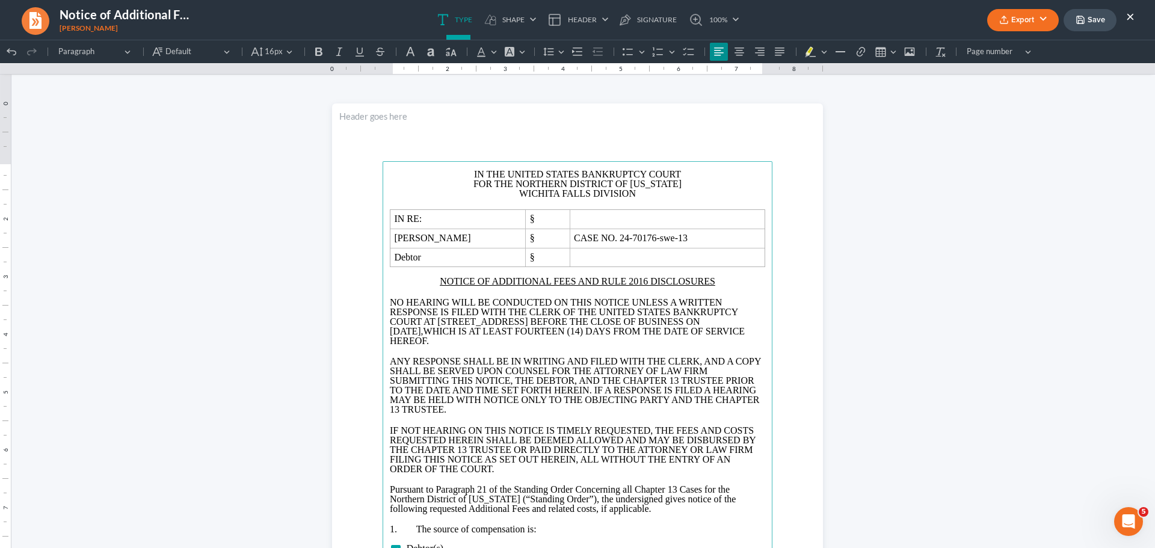
click at [615, 328] on span "WHICH IS AT LEAST FOURTEEN (14) DAYS FROM THE DATE OF SERVICE HEREOF." at bounding box center [567, 336] width 355 height 20
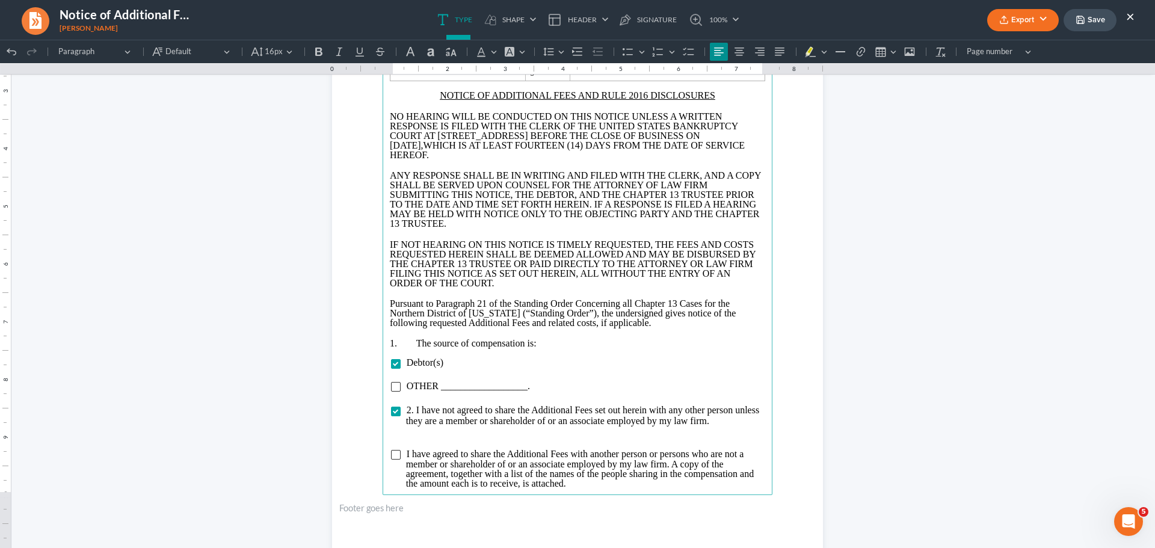
scroll to position [301, 0]
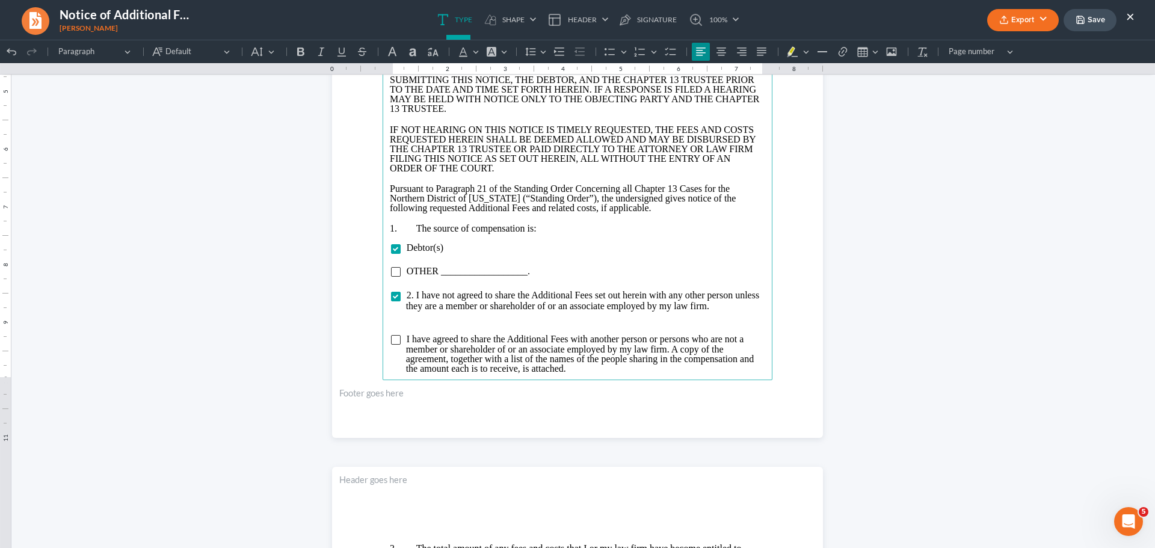
click at [465, 327] on p "Rich Text Editor, page-0-main" at bounding box center [577, 330] width 375 height 10
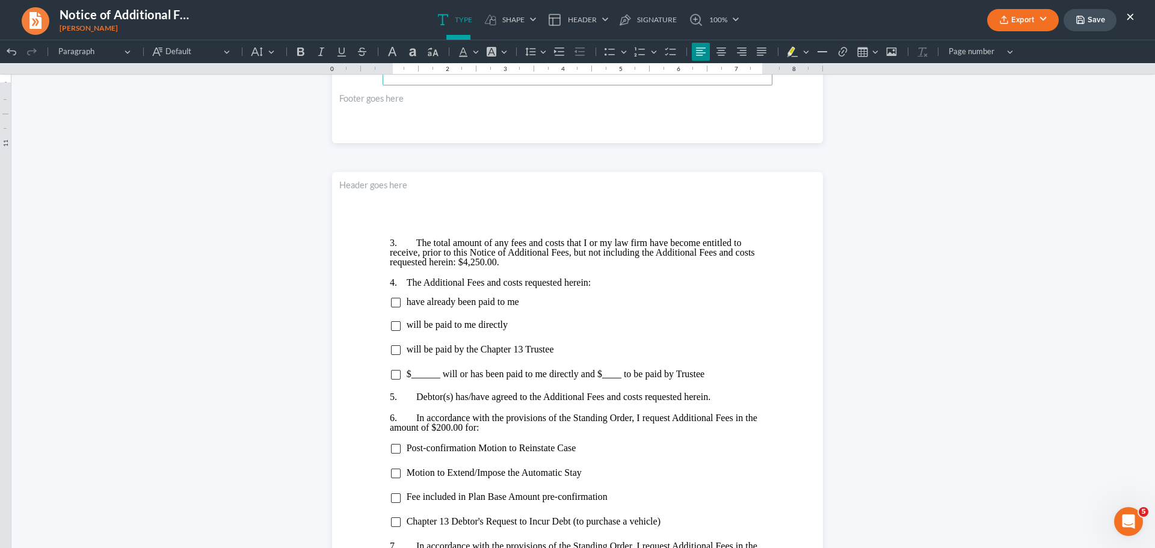
scroll to position [601, 0]
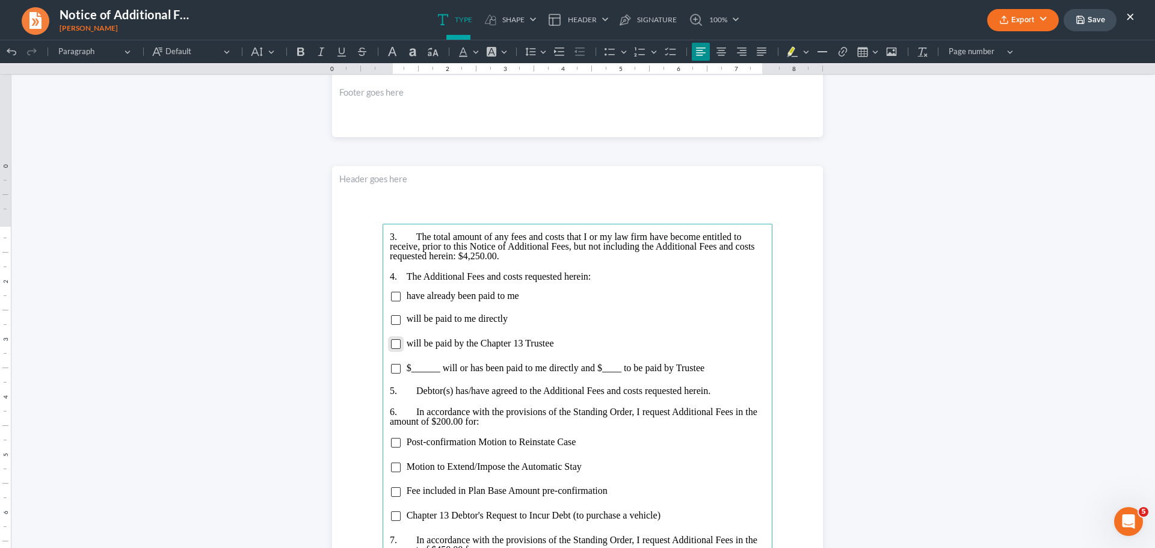
click at [391, 346] on input "Rich Text Editor, page-1-main" at bounding box center [396, 344] width 10 height 10
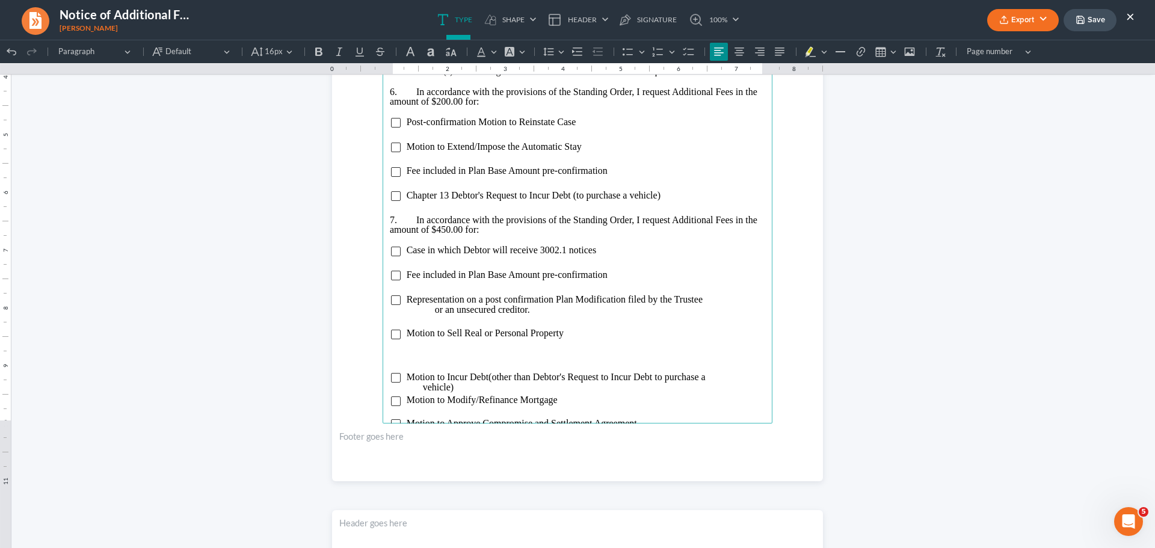
scroll to position [962, 0]
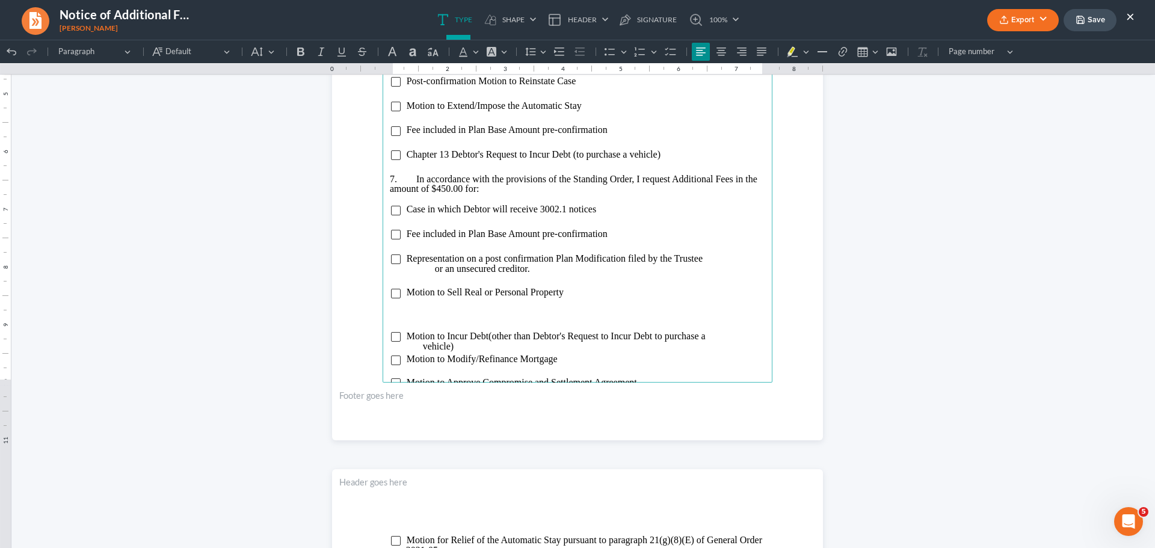
click at [452, 321] on p "Rich Text Editor, page-1-main" at bounding box center [577, 326] width 375 height 11
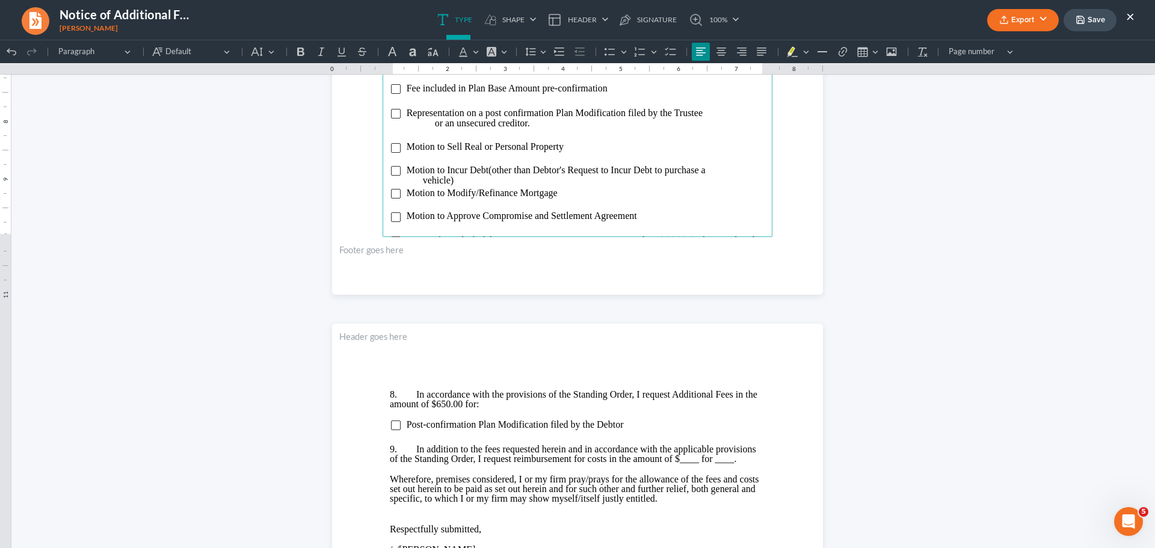
scroll to position [1323, 0]
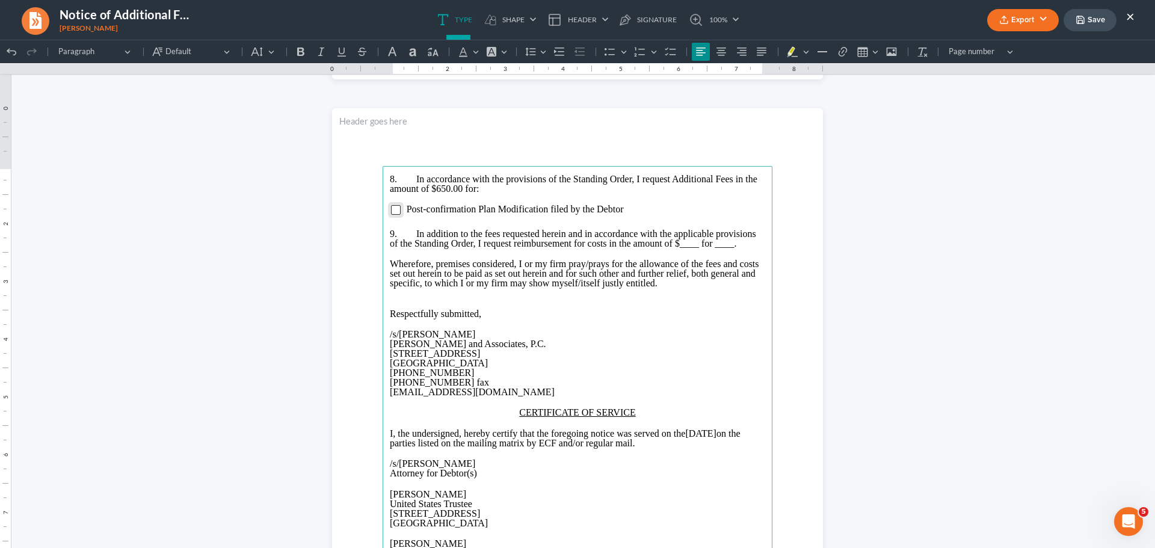
click at [391, 213] on input "Rich Text Editor, page-2-main" at bounding box center [396, 210] width 10 height 10
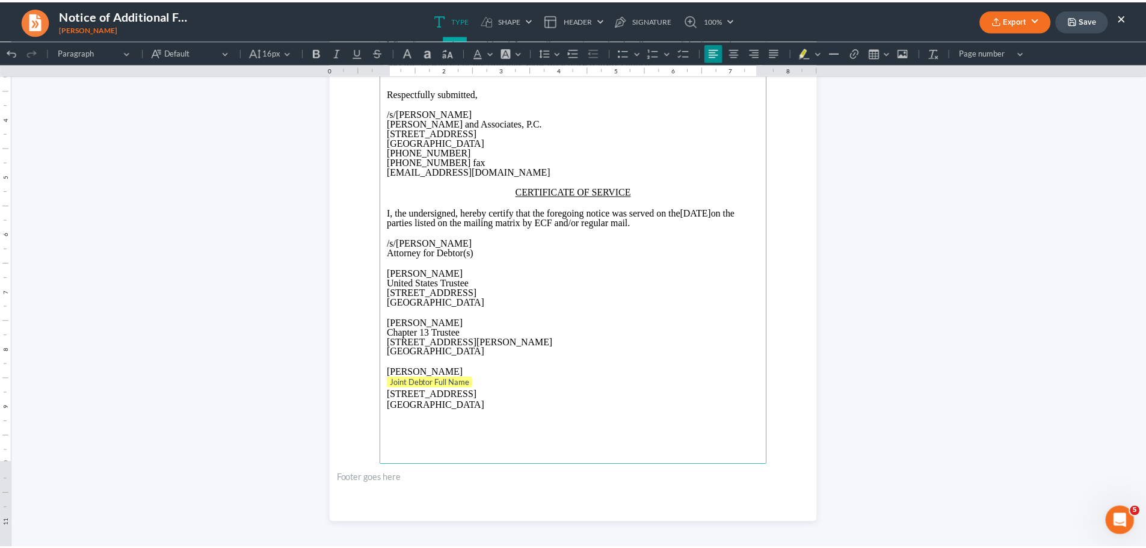
scroll to position [1547, 0]
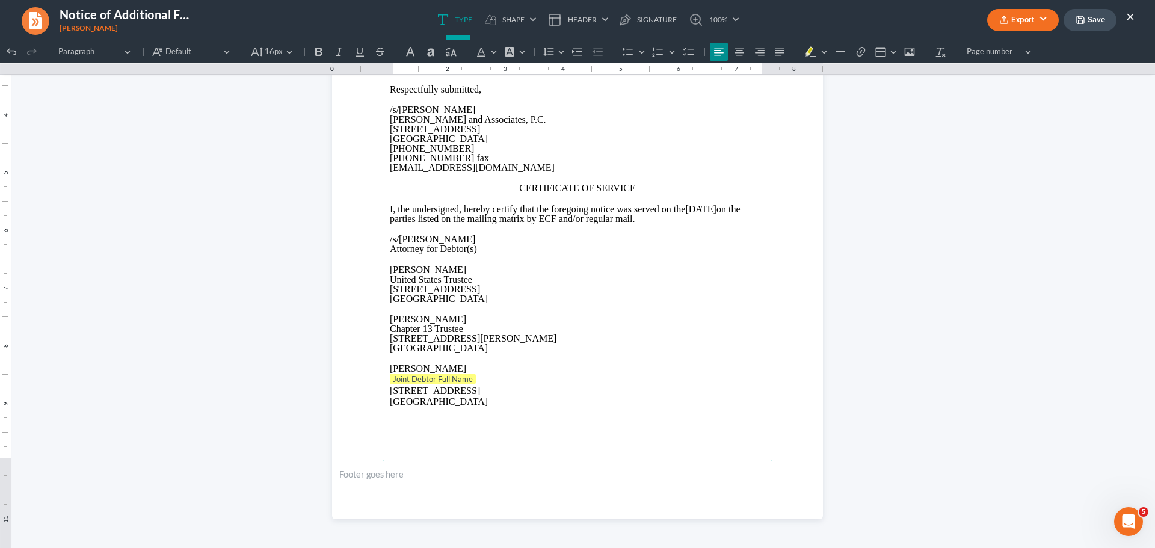
click at [390, 401] on p "[STREET_ADDRESS]" at bounding box center [577, 396] width 375 height 22
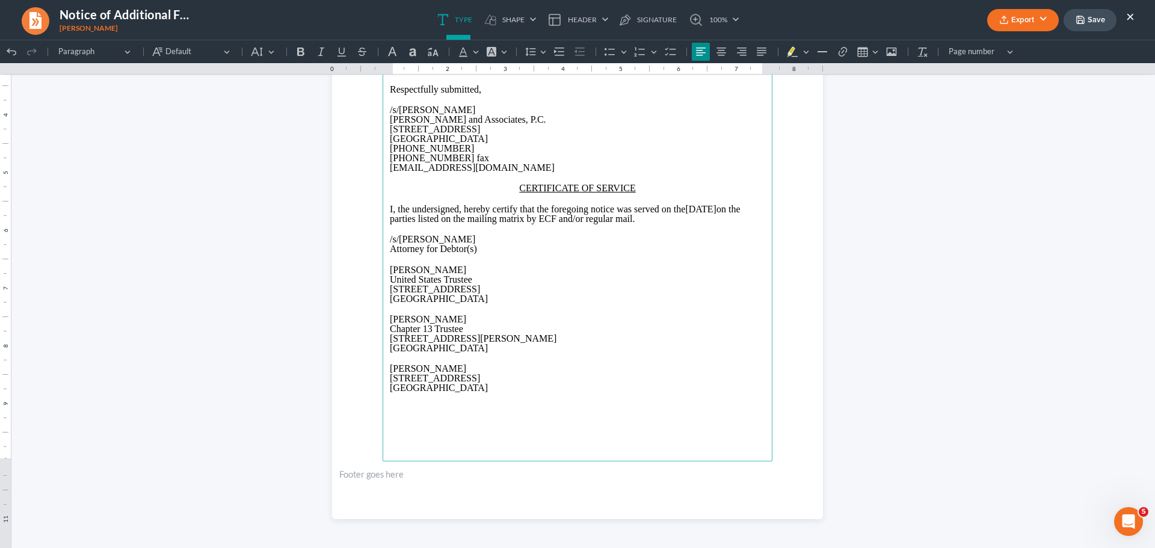
click at [1082, 20] on icon "button" at bounding box center [1080, 20] width 10 height 10
click at [1025, 22] on button "Export" at bounding box center [1023, 20] width 72 height 22
click at [996, 50] on link "PDF" at bounding box center [1021, 48] width 93 height 20
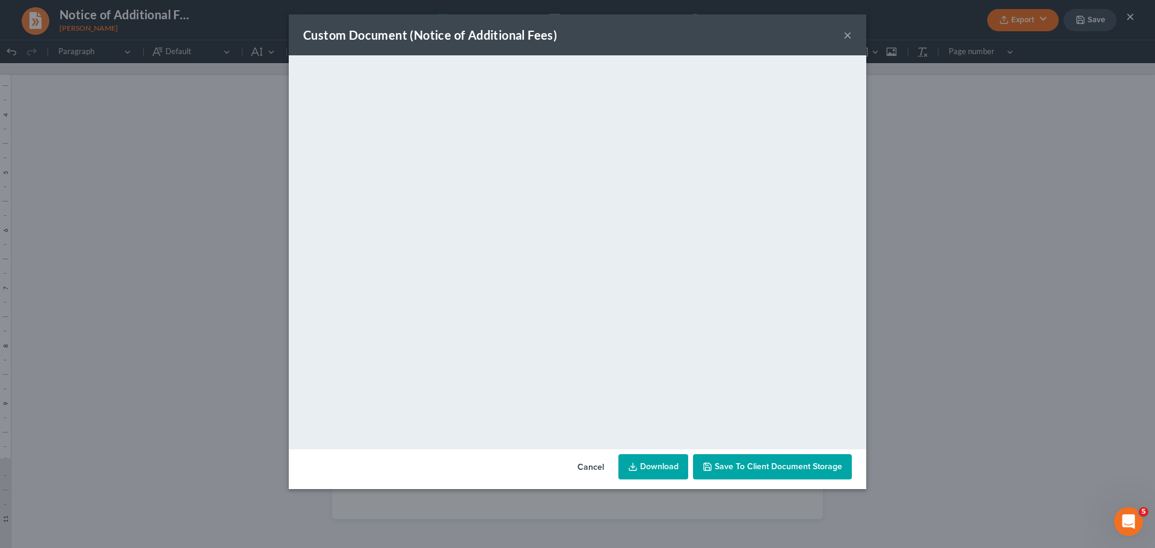
click at [813, 469] on span "Save to Client Document Storage" at bounding box center [777, 466] width 127 height 10
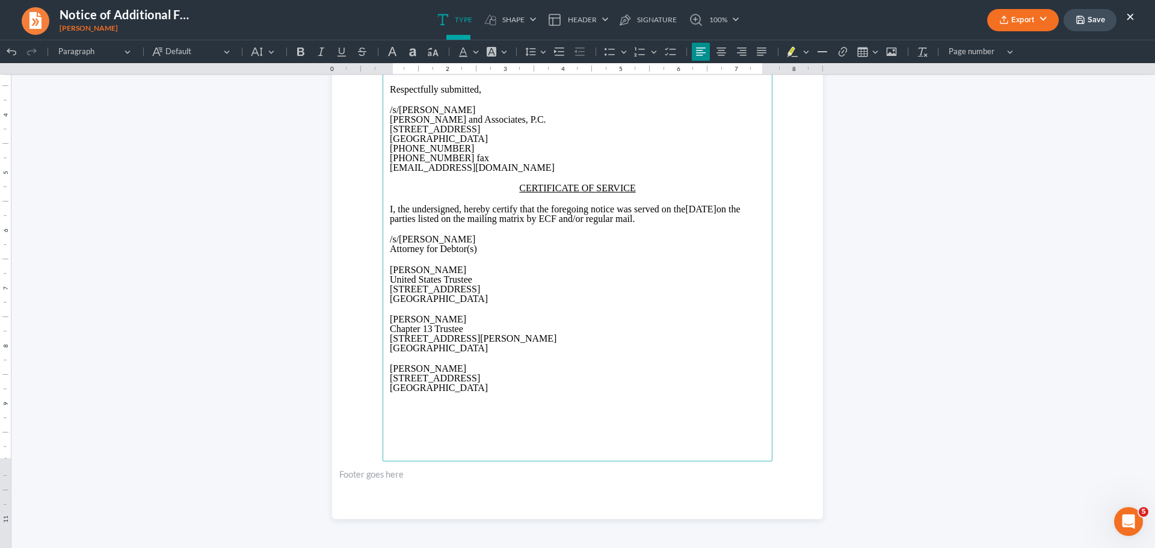
drag, startPoint x: 456, startPoint y: 280, endPoint x: 347, endPoint y: 280, distance: 109.4
click at [347, 280] on section "8. In accordance with the provisions of the Standing Order, I request Additiona…" at bounding box center [577, 201] width 491 height 635
click at [1088, 20] on button "Save" at bounding box center [1089, 20] width 53 height 22
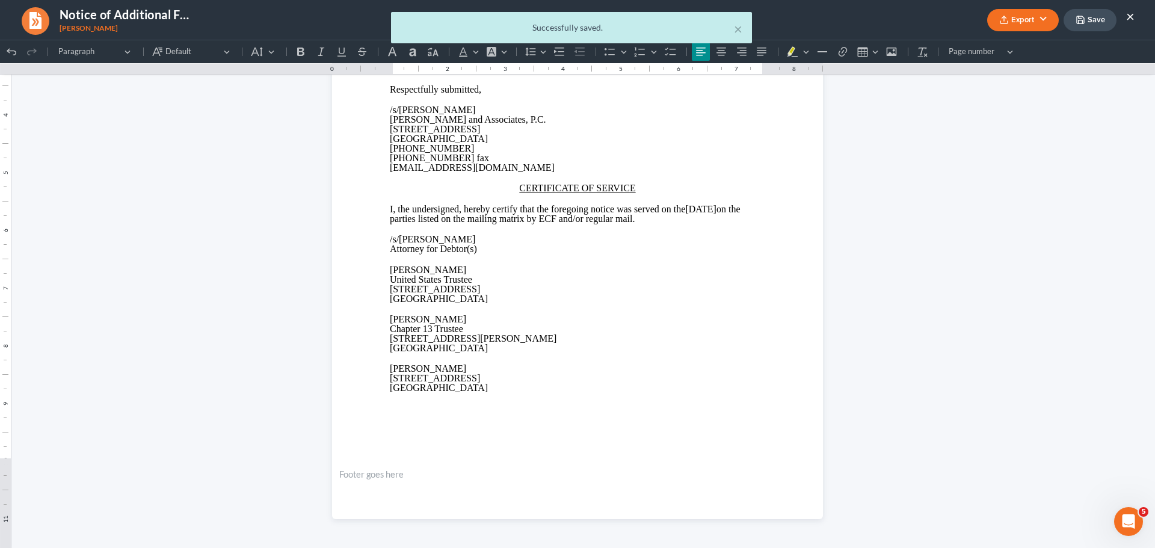
click at [1028, 20] on div "× Successfully saved." at bounding box center [571, 30] width 1155 height 37
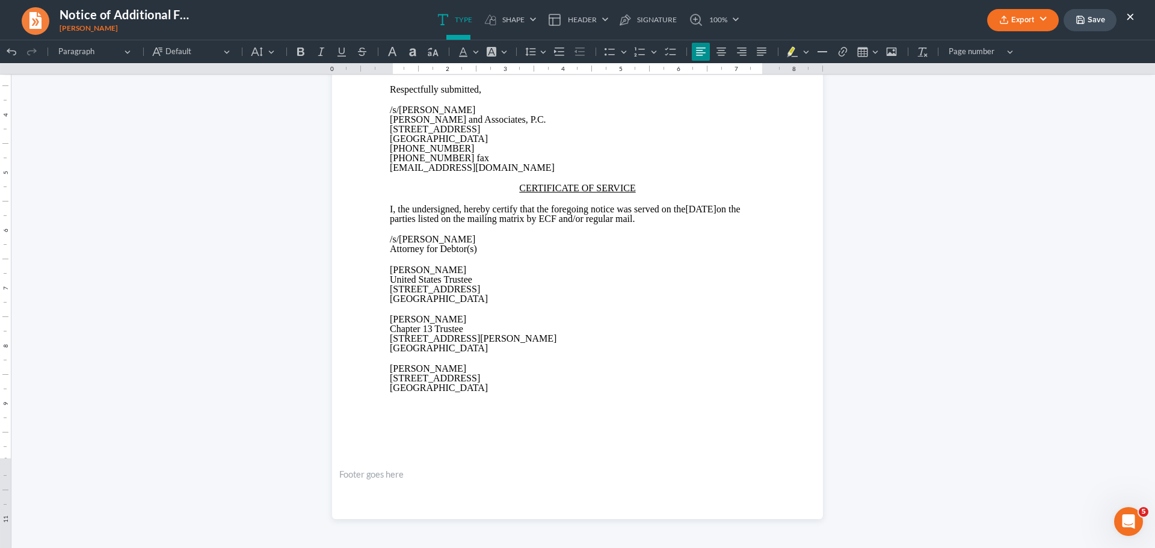
click at [1019, 16] on button "Export" at bounding box center [1023, 20] width 72 height 22
click at [995, 41] on link "PDF" at bounding box center [1021, 48] width 93 height 20
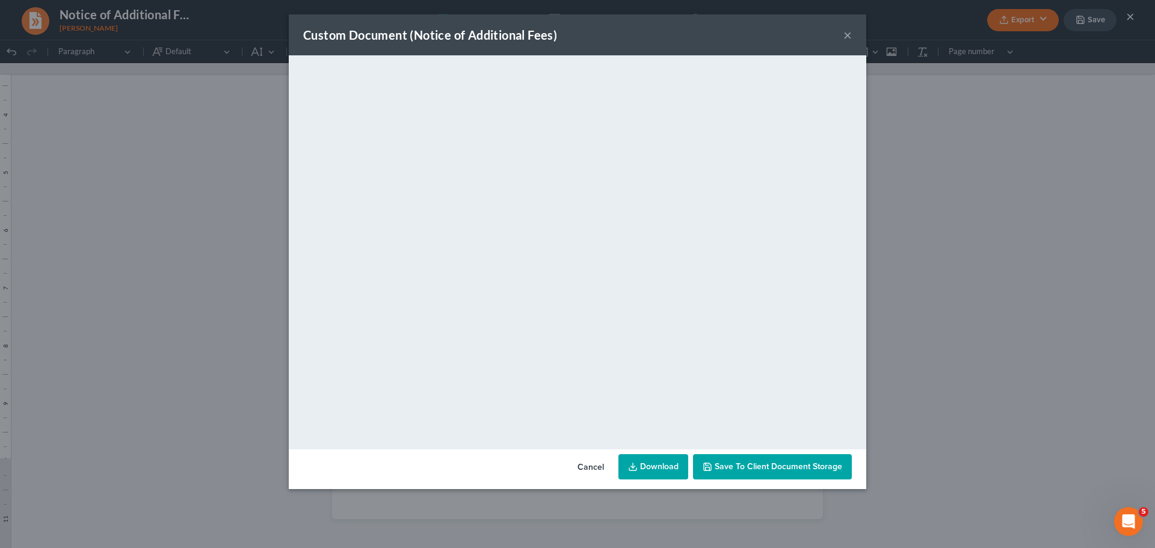
click at [773, 468] on span "Save to Client Document Storage" at bounding box center [777, 466] width 127 height 10
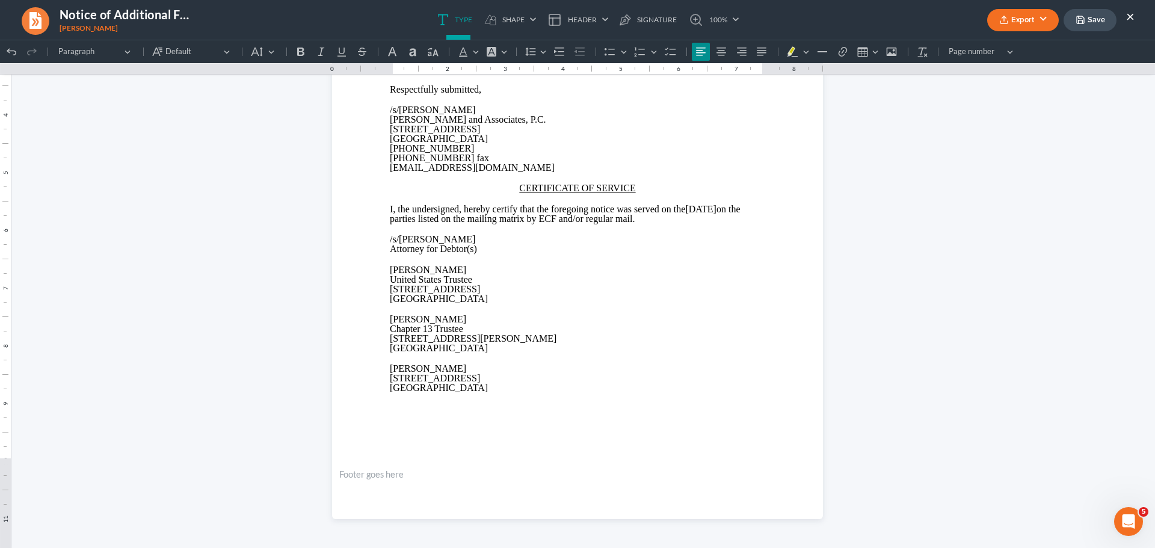
click at [1130, 17] on button "×" at bounding box center [1130, 16] width 8 height 14
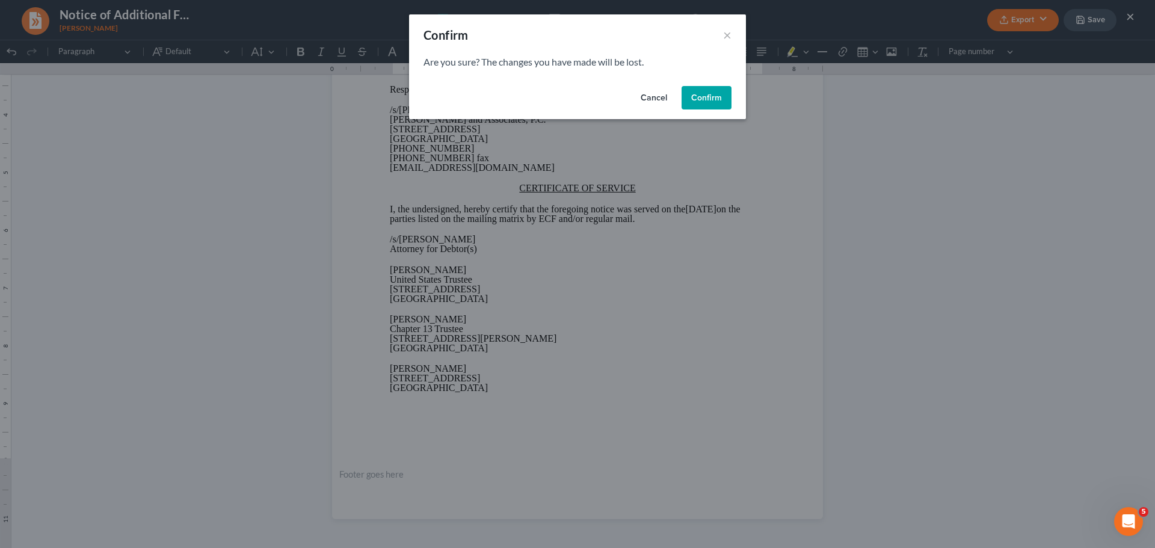
click at [654, 94] on button "Cancel" at bounding box center [654, 98] width 46 height 24
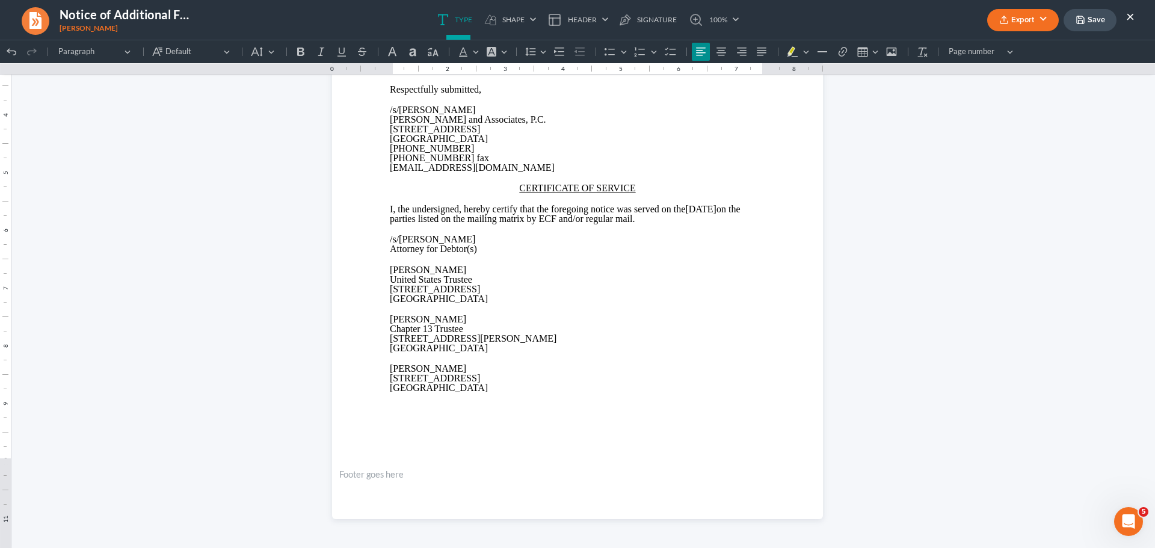
click at [1116, 26] on li "Save" at bounding box center [1089, 20] width 53 height 22
click at [1102, 23] on button "Save" at bounding box center [1089, 20] width 53 height 22
click at [1128, 17] on button "×" at bounding box center [1130, 16] width 8 height 14
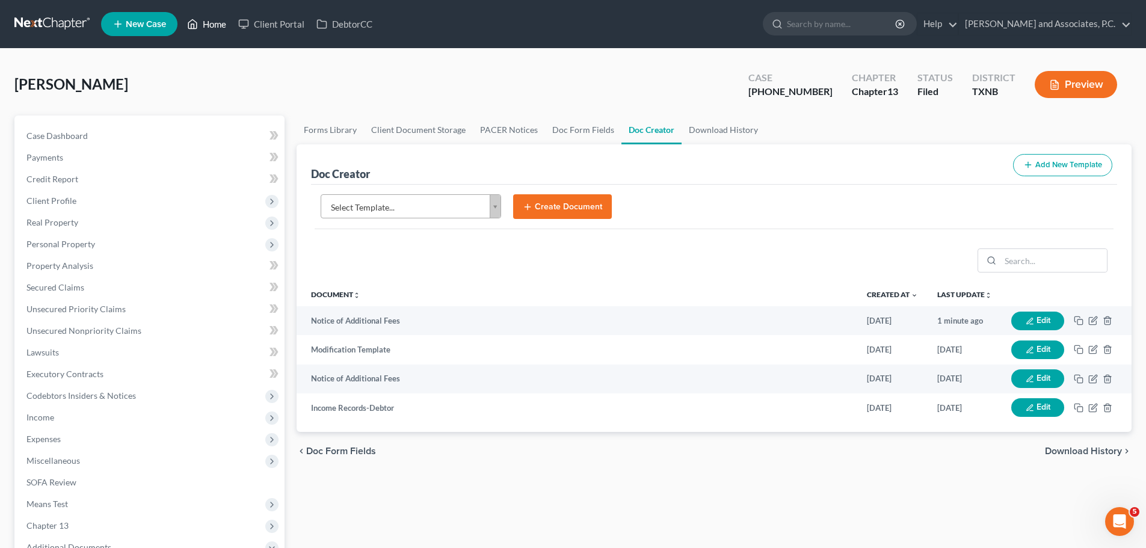
click at [215, 20] on link "Home" at bounding box center [206, 24] width 51 height 22
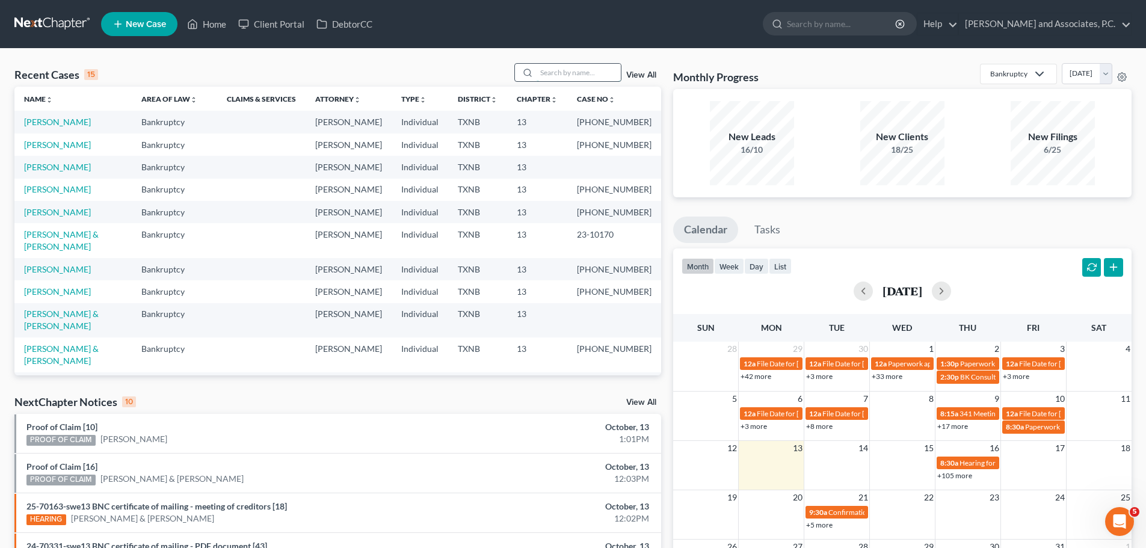
click at [555, 76] on input "search" at bounding box center [578, 72] width 84 height 17
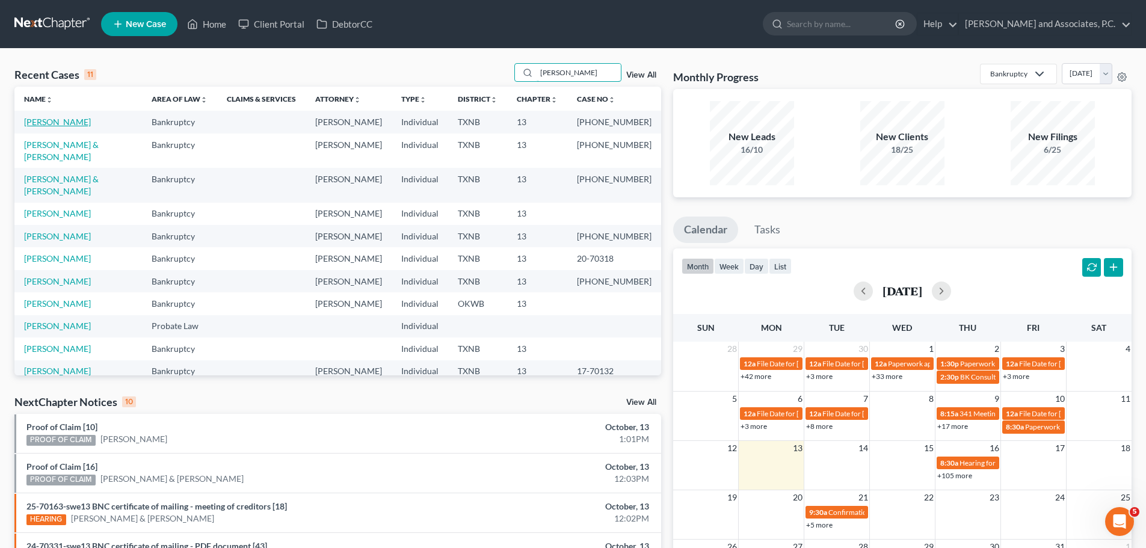
type input "[PERSON_NAME]"
click at [43, 124] on link "[PERSON_NAME]" at bounding box center [57, 122] width 67 height 10
select select "1"
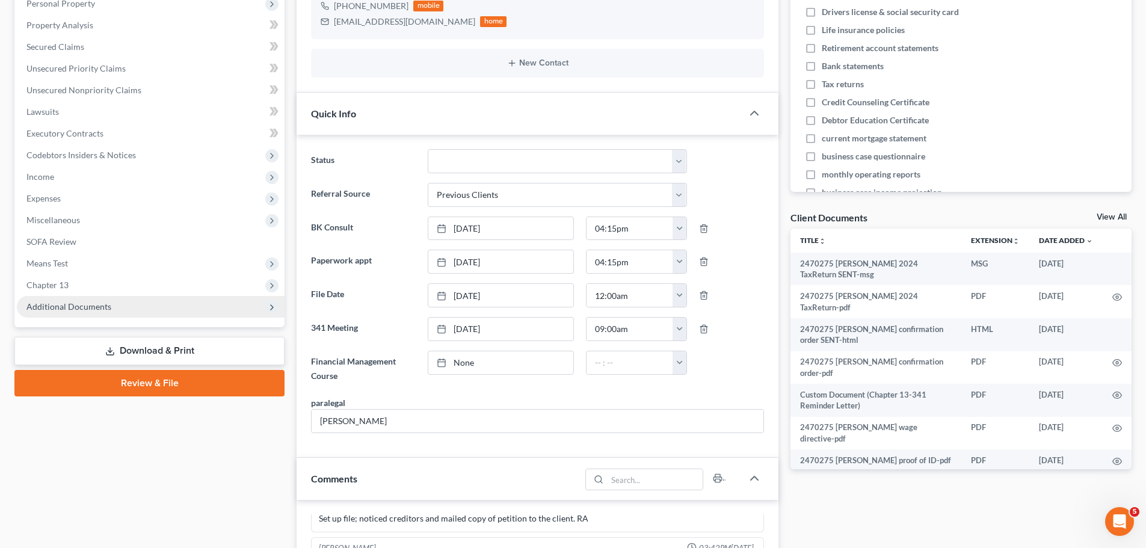
scroll to position [833, 0]
click at [82, 306] on span "Additional Documents" at bounding box center [68, 306] width 85 height 10
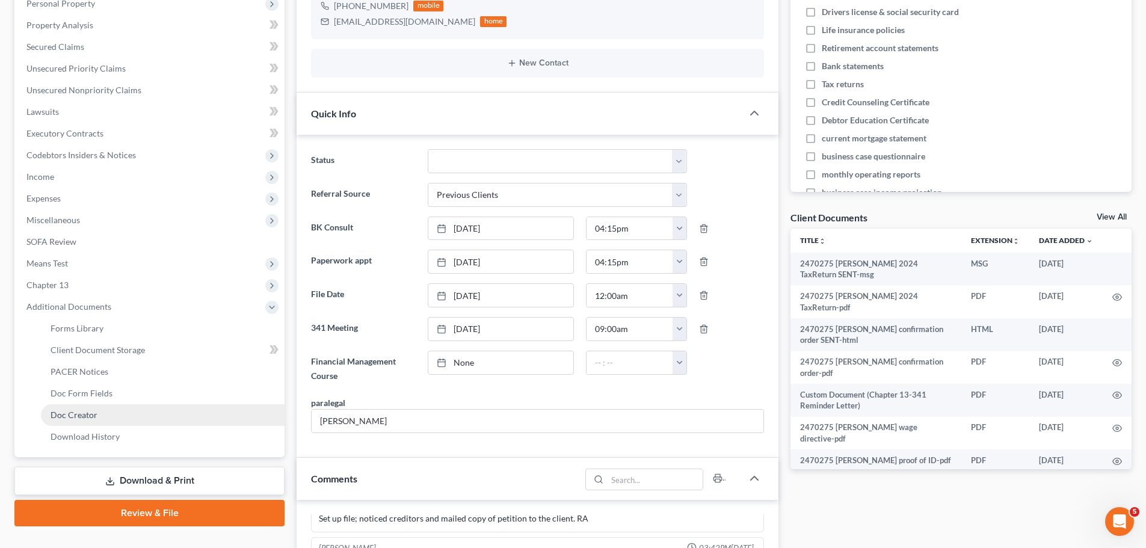
click at [89, 419] on span "Doc Creator" at bounding box center [74, 415] width 47 height 10
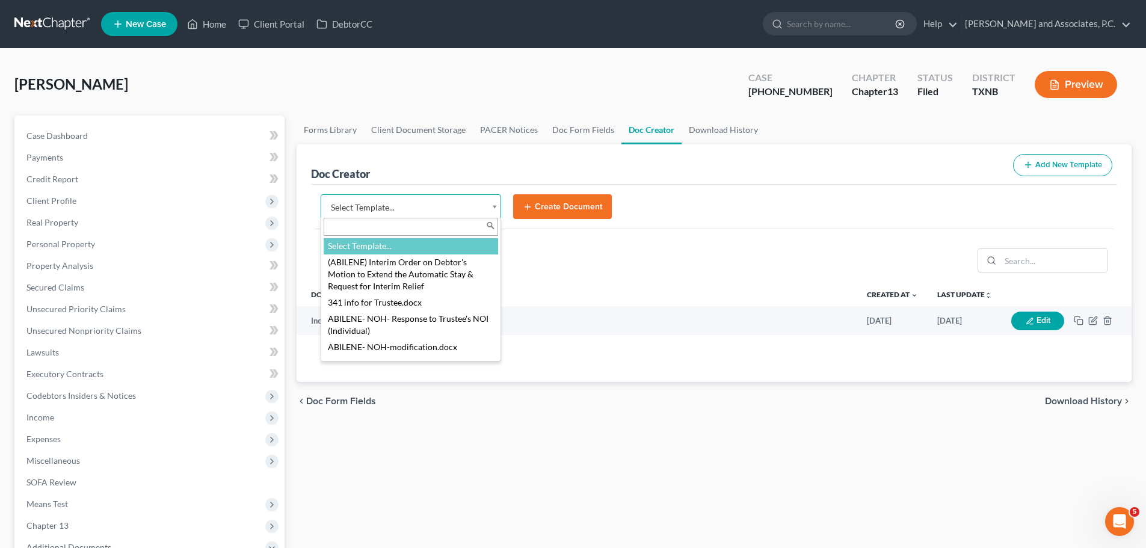
click at [494, 207] on body "Home New Case Client Portal DebtorCC [PERSON_NAME] and Associates, P.C. [EMAIL_…" at bounding box center [573, 406] width 1146 height 812
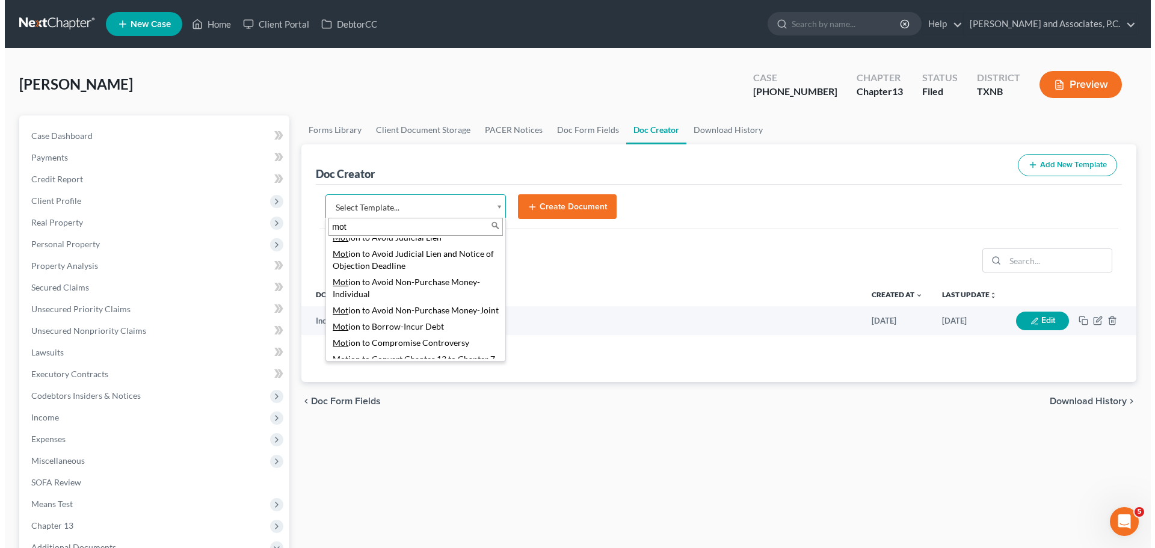
scroll to position [481, 0]
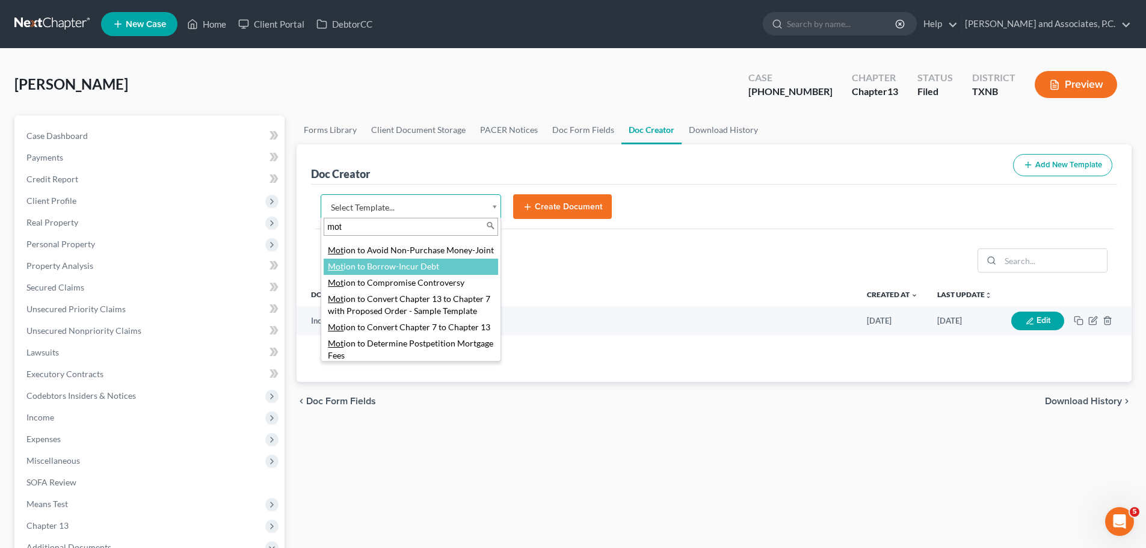
type input "mot"
select select "77284"
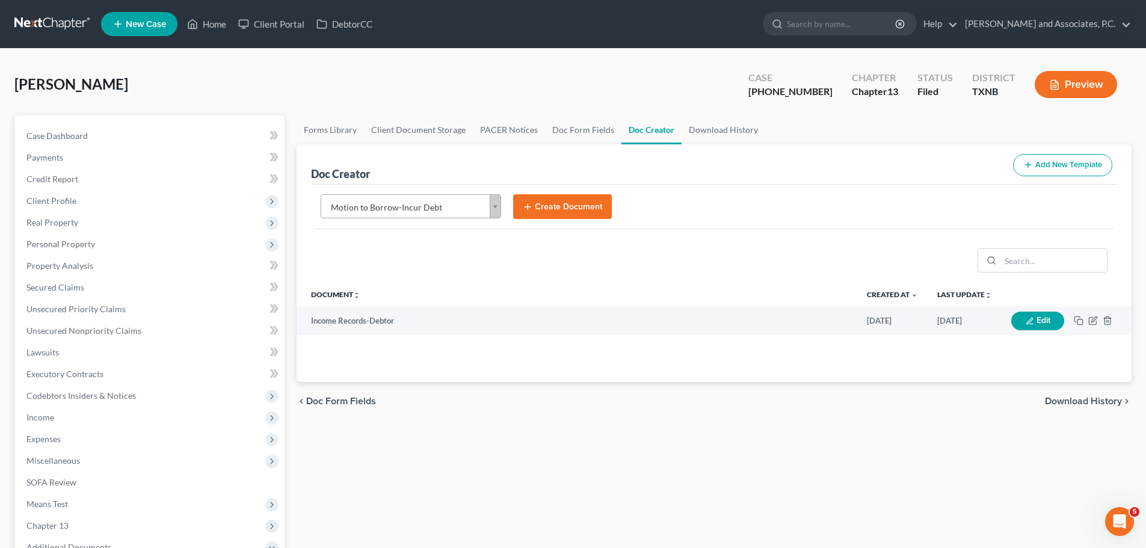
click at [540, 211] on button "Create Document" at bounding box center [562, 206] width 99 height 25
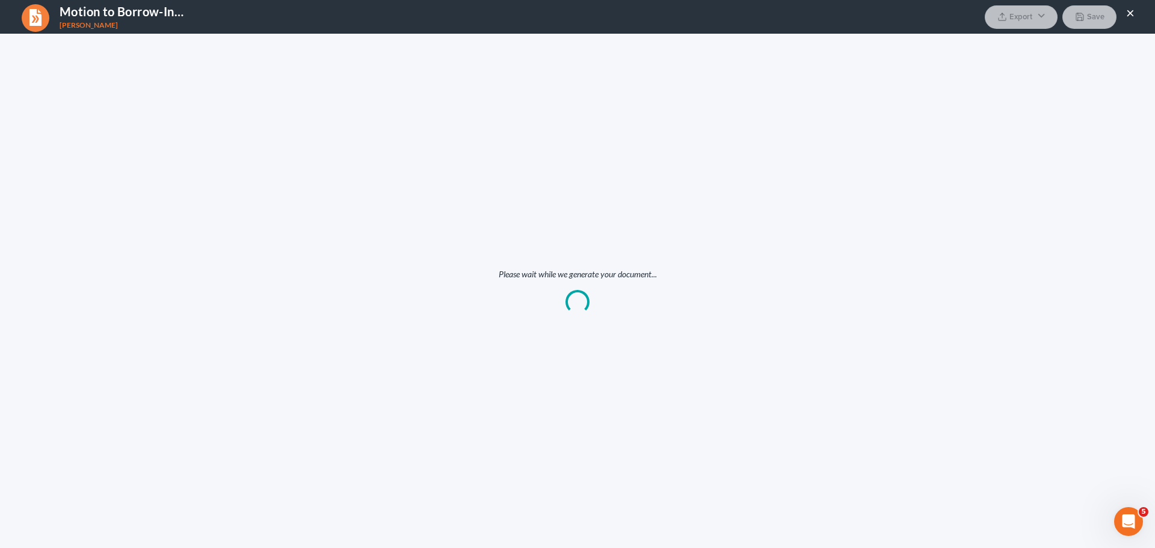
scroll to position [0, 0]
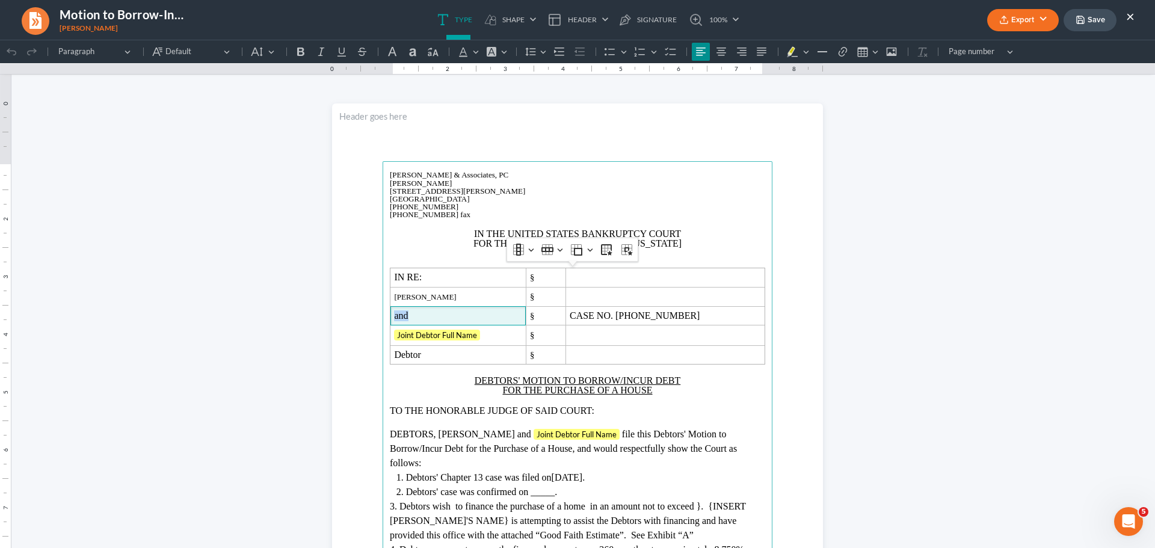
drag, startPoint x: 411, startPoint y: 316, endPoint x: 364, endPoint y: 316, distance: 46.9
click at [364, 316] on section "⁠⁠⁠⁠⁠⁠⁠ [PERSON_NAME] & Associates, PC [PERSON_NAME][GEOGRAPHIC_DATA][STREET_AD…" at bounding box center [577, 420] width 491 height 635
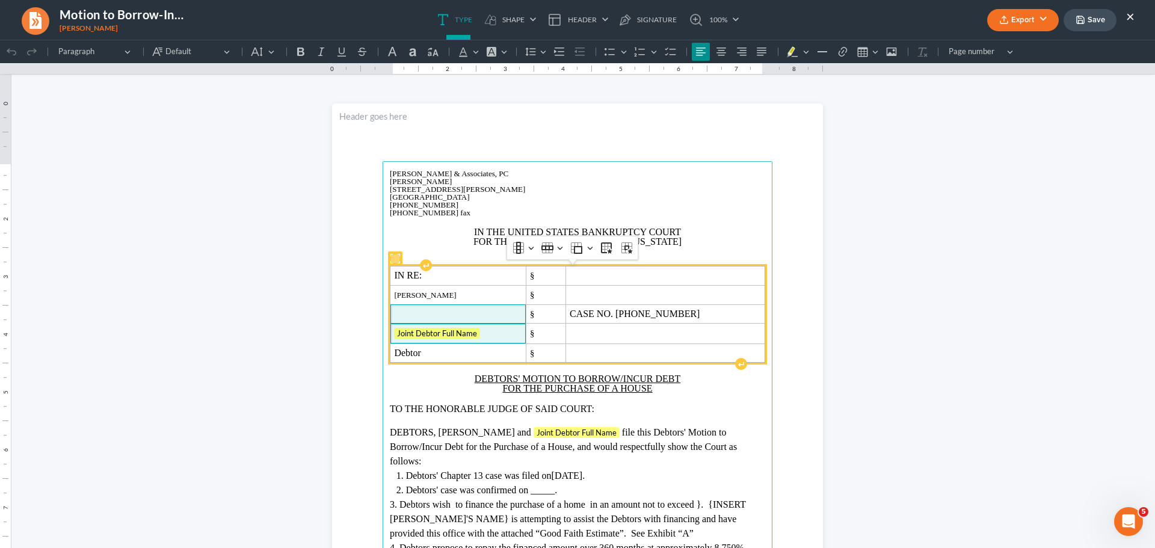
click at [488, 336] on span "Joint Debtor Full Name" at bounding box center [457, 334] width 127 height 12
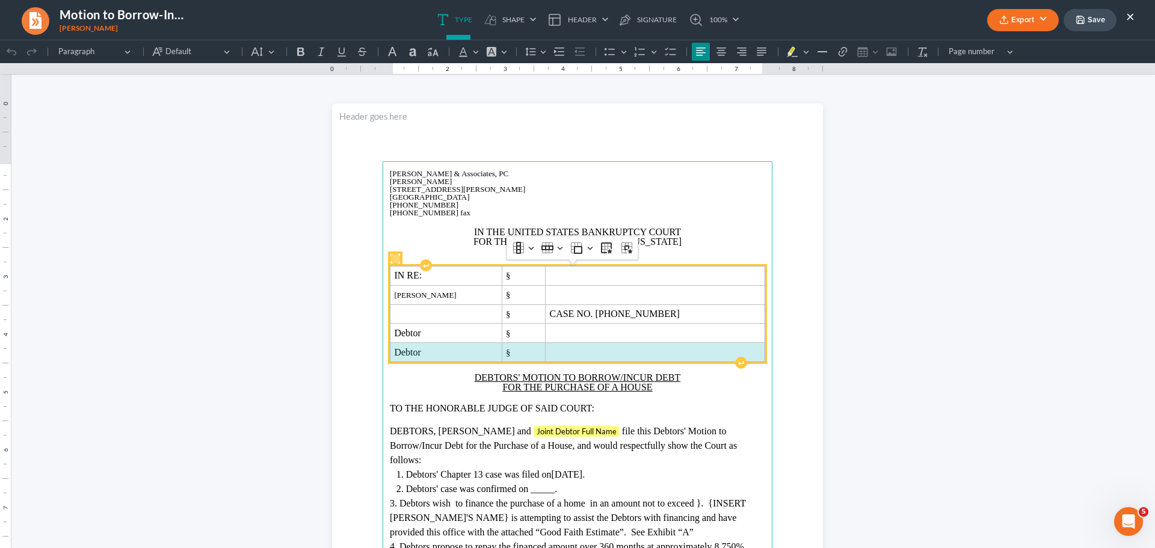
drag, startPoint x: 391, startPoint y: 354, endPoint x: 607, endPoint y: 348, distance: 215.4
click at [607, 348] on tr "Debtor §" at bounding box center [577, 352] width 375 height 19
click at [605, 351] on span "Rich Text Editor, page-0-main" at bounding box center [654, 352] width 211 height 11
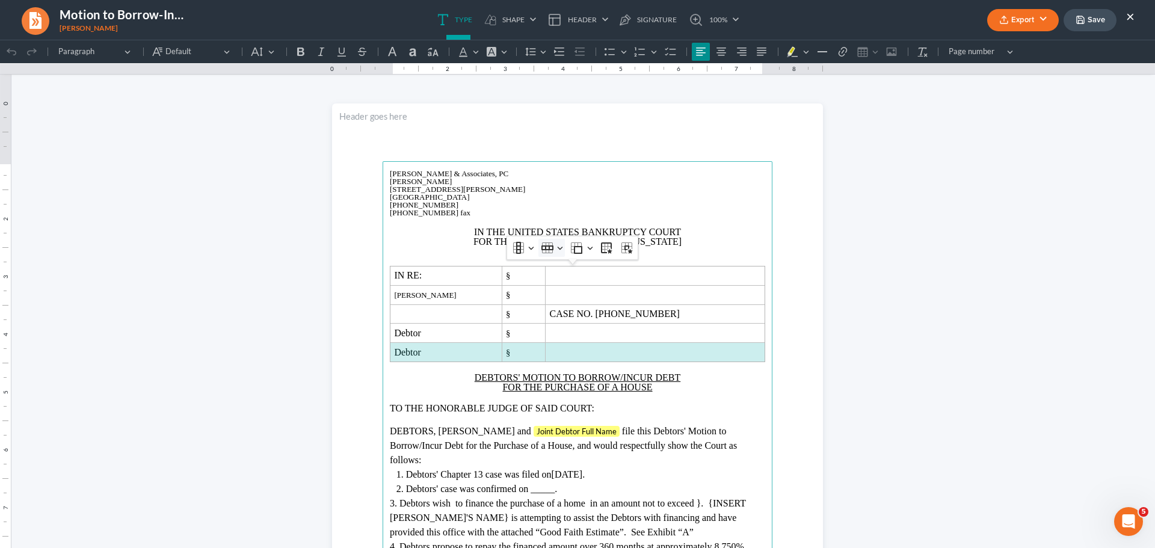
click at [547, 251] on icon "Table toolbar" at bounding box center [547, 248] width 12 height 12
click at [574, 328] on span "Delete row" at bounding box center [578, 327] width 38 height 14
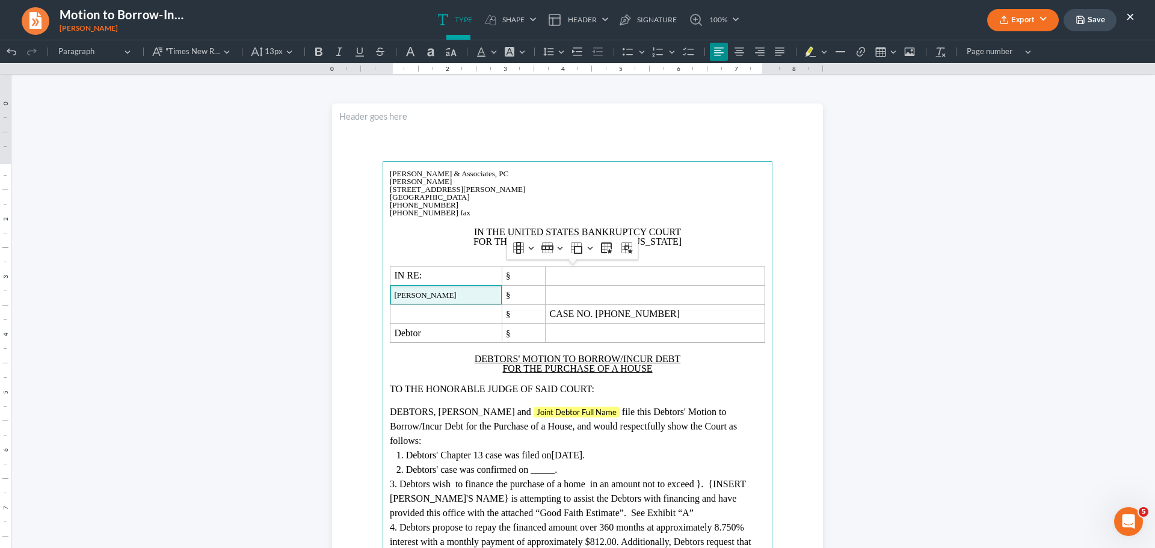
drag, startPoint x: 458, startPoint y: 296, endPoint x: 365, endPoint y: 296, distance: 93.2
click at [365, 296] on section "[PERSON_NAME] & Associates, PC [PERSON_NAME] [STREET_ADDRESS][PERSON_NAME] (940…" at bounding box center [577, 420] width 491 height 635
click at [257, 48] on icon "Editor toolbar" at bounding box center [257, 52] width 12 height 12
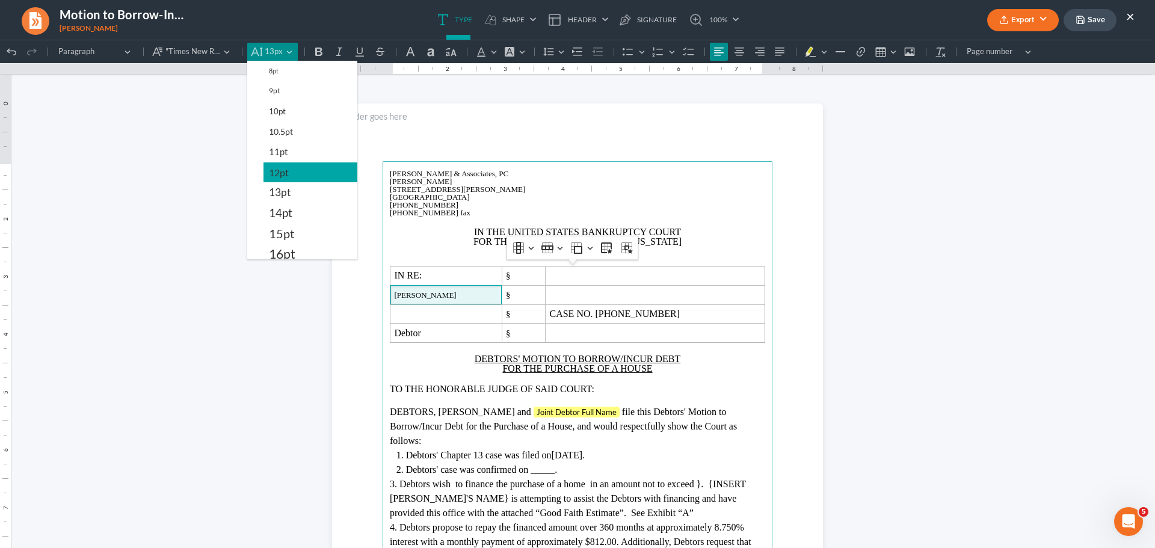
click at [280, 171] on span "12pt" at bounding box center [279, 172] width 20 height 14
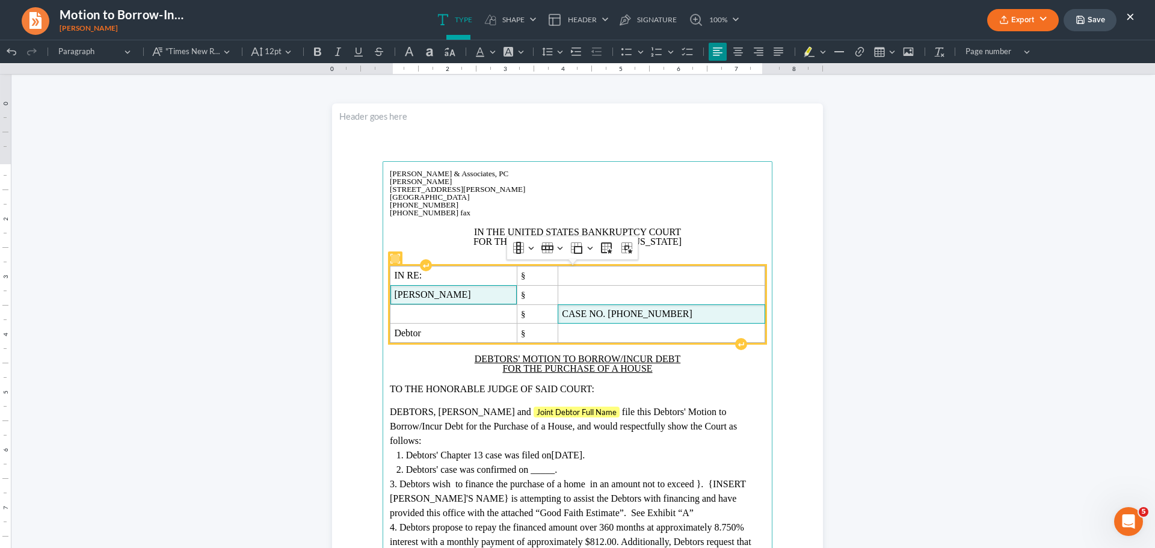
click at [666, 315] on span "CASE NO. [PHONE_NUMBER]" at bounding box center [661, 314] width 198 height 11
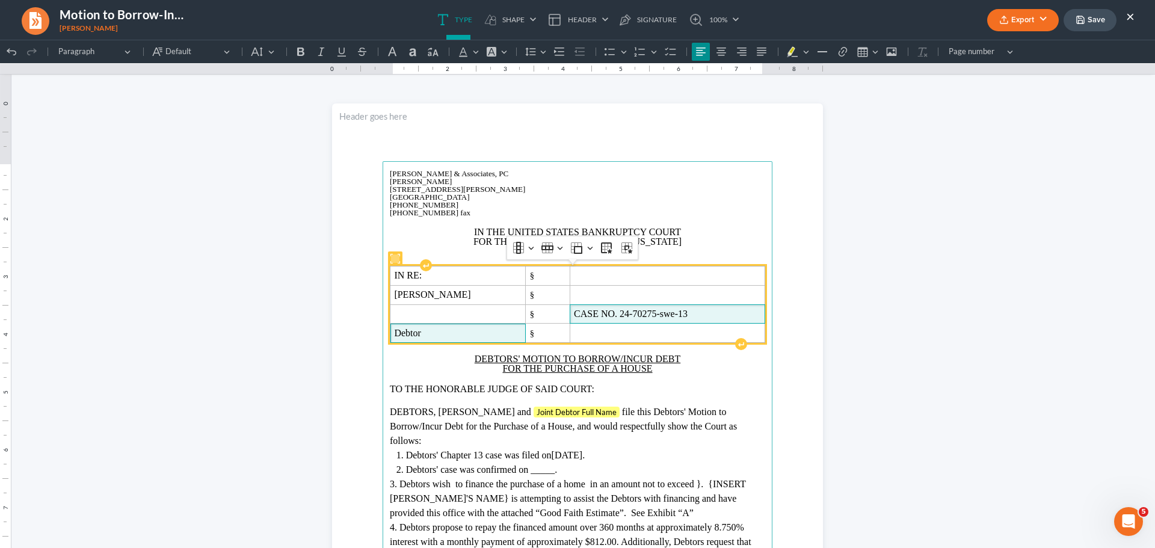
click at [441, 337] on span "Debtor" at bounding box center [457, 333] width 127 height 11
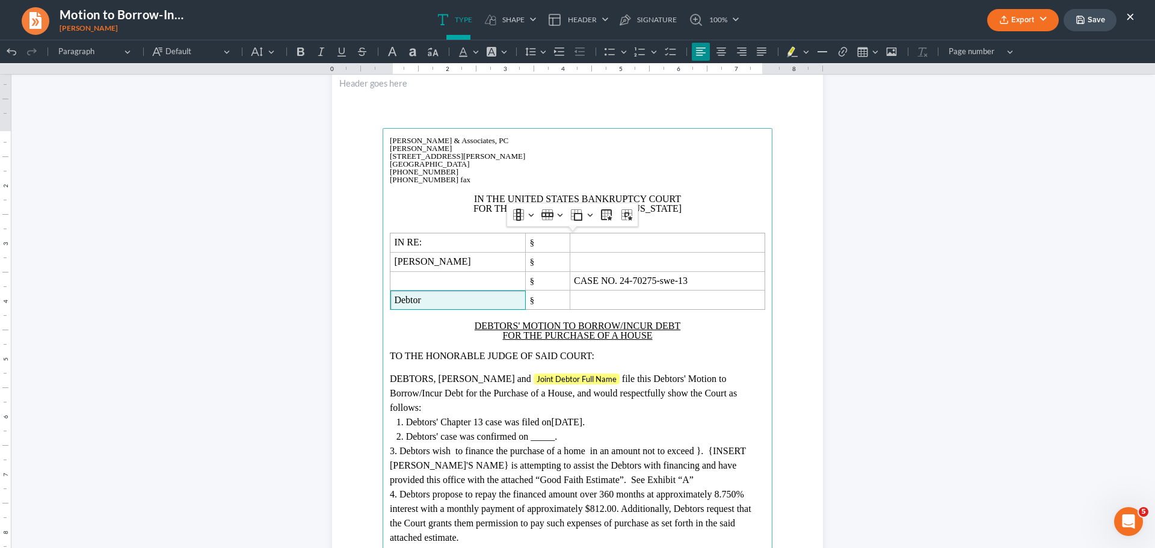
scroll to position [60, 0]
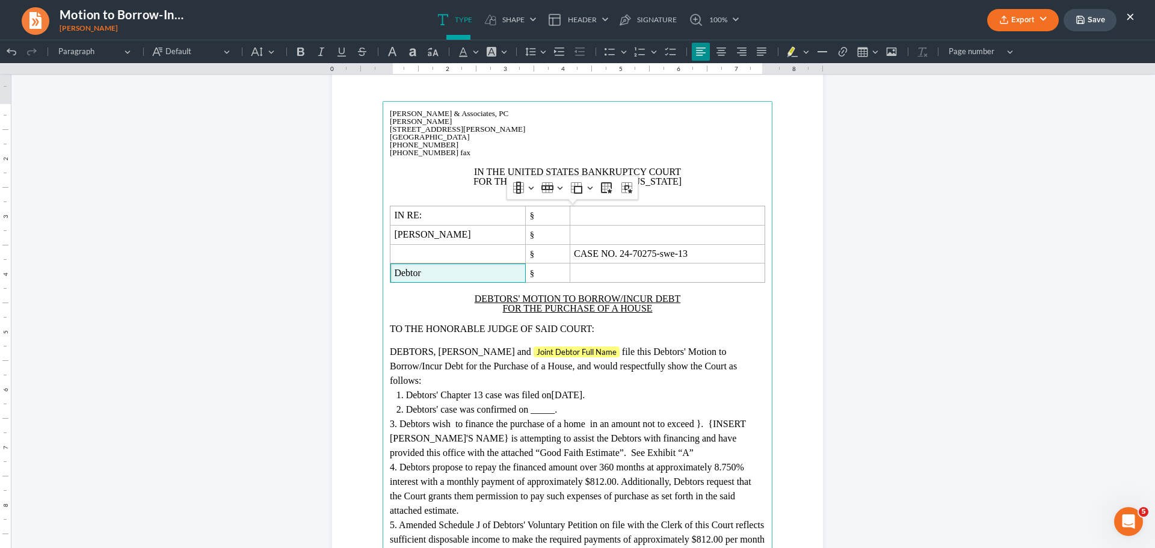
click at [517, 296] on u "DEBTORS' MOTION TO BORROW/INCUR DEBT" at bounding box center [577, 298] width 206 height 10
click at [630, 353] on p "DEBTORS, [PERSON_NAME] and Joint Debtor Full Name file this Debtors' Motion to …" at bounding box center [577, 366] width 375 height 43
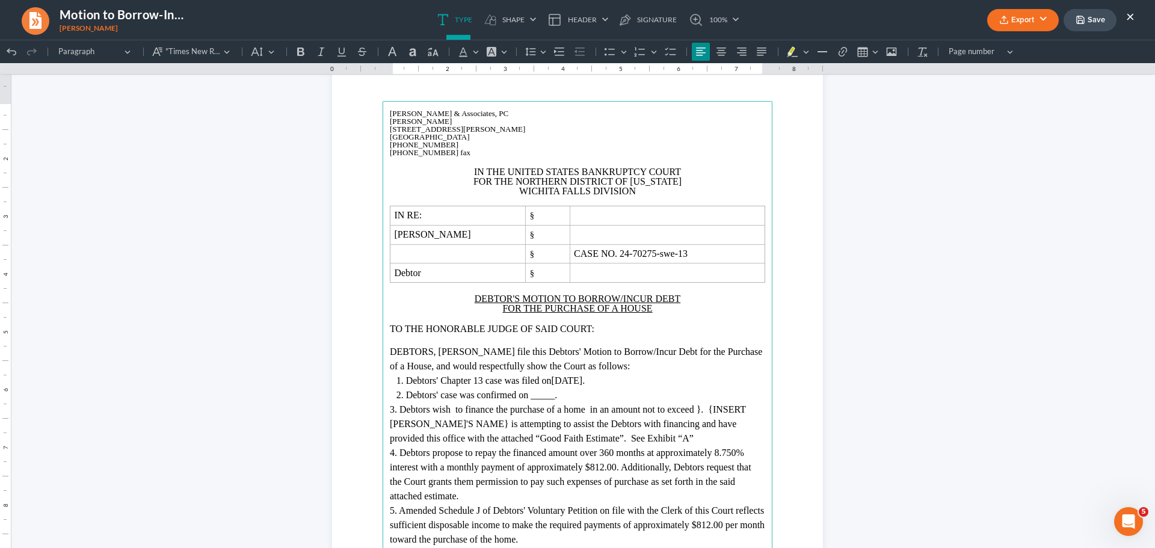
click at [436, 351] on span "DEBTORS," at bounding box center [413, 351] width 46 height 10
click at [534, 354] on span "file this Debtors' Motion to Borrow/Incur Debt for the Purchase of a House, and…" at bounding box center [573, 358] width 367 height 25
drag, startPoint x: 590, startPoint y: 351, endPoint x: 602, endPoint y: 358, distance: 14.0
click at [590, 351] on span "files this Debtors' Motion to Borrow/Incur Debt for the Purchase of a House, an…" at bounding box center [575, 358] width 371 height 25
click at [464, 364] on span "files this [PERSON_NAME]'s Motion to Borrow/Incur Debt for the Purchase of a Ho…" at bounding box center [574, 358] width 369 height 25
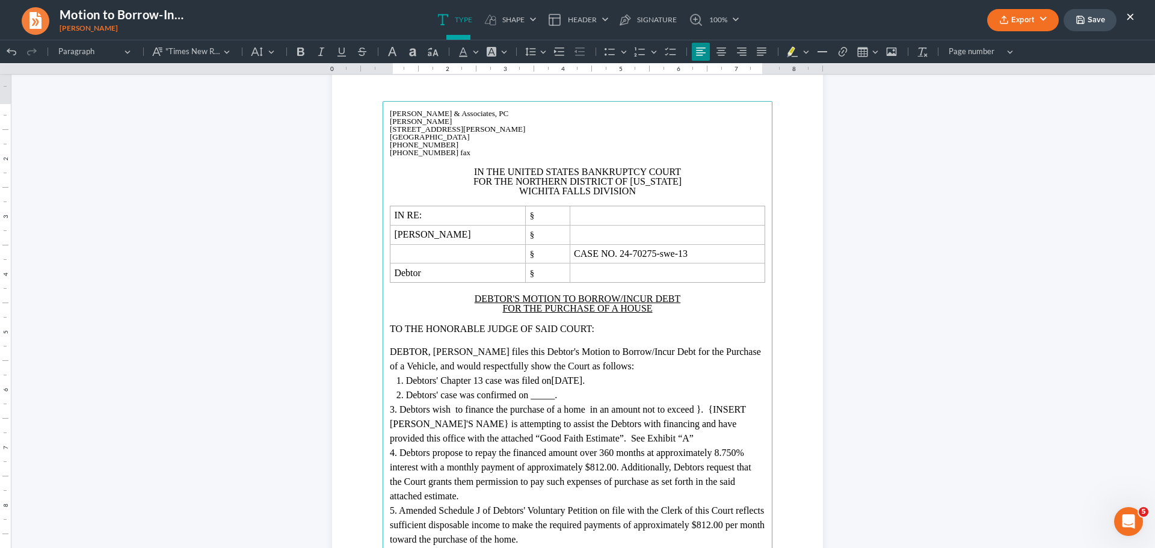
click at [582, 366] on span "files this Debtor's Motion to Borrow/Incur Debt for the Purchase of a Vehicle, …" at bounding box center [575, 358] width 371 height 25
drag, startPoint x: 434, startPoint y: 378, endPoint x: 455, endPoint y: 391, distance: 24.5
click at [434, 378] on span "Debtors' Chapter 13 case was filed on" at bounding box center [479, 380] width 146 height 10
click at [550, 395] on span "Debtors' case was confirmed on _____." at bounding box center [482, 395] width 152 height 10
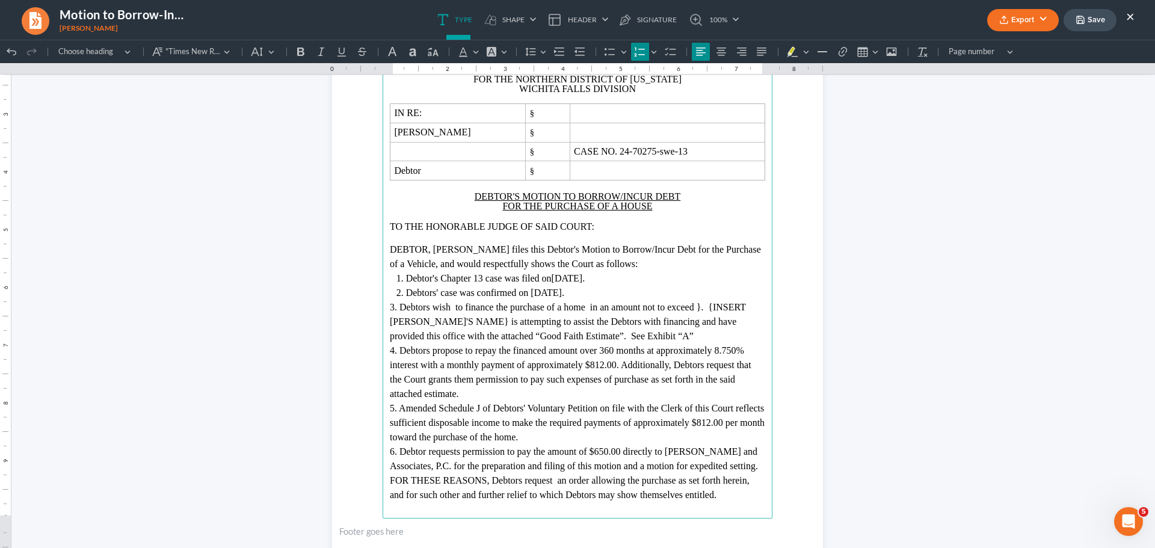
scroll to position [180, 0]
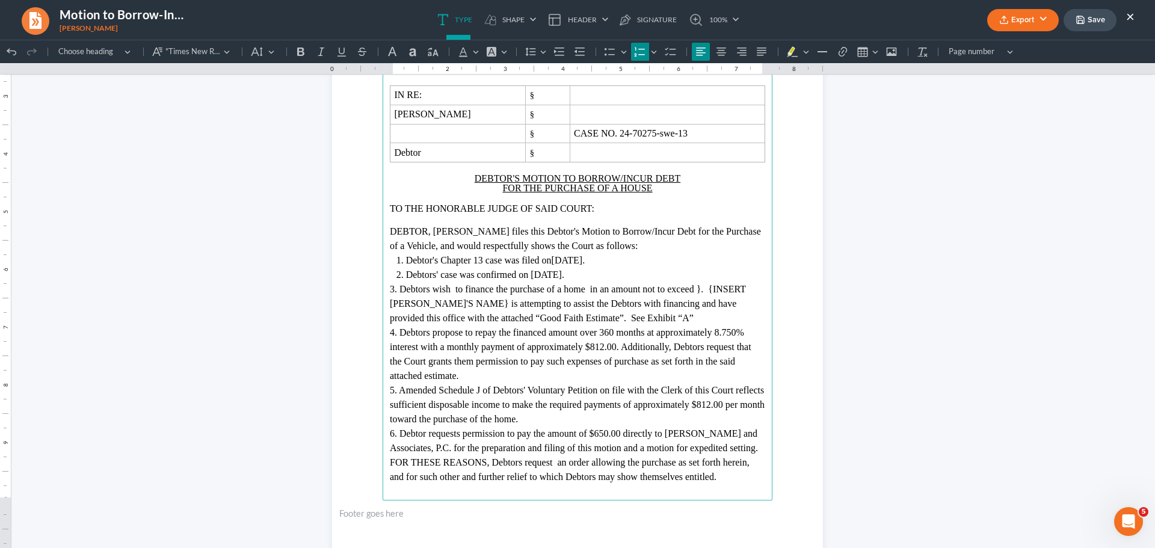
click at [438, 289] on span "3. Debtors wish to finance the purchase of a home in an amount not to exceed }.…" at bounding box center [568, 303] width 356 height 39
click at [711, 286] on p "3. Debtor wishes to finance the purchase of a vehicle in an amount not to excee…" at bounding box center [577, 303] width 375 height 43
drag, startPoint x: 515, startPoint y: 303, endPoint x: 382, endPoint y: 302, distance: 132.9
click at [382, 302] on main "[PERSON_NAME] & Associates, PC [PERSON_NAME] [STREET_ADDRESS][PERSON_NAME] (940…" at bounding box center [577, 241] width 390 height 520
click at [627, 302] on span "3. Debtor wishes to finance the purchase of a vehicle in an amount not to excee…" at bounding box center [569, 303] width 358 height 39
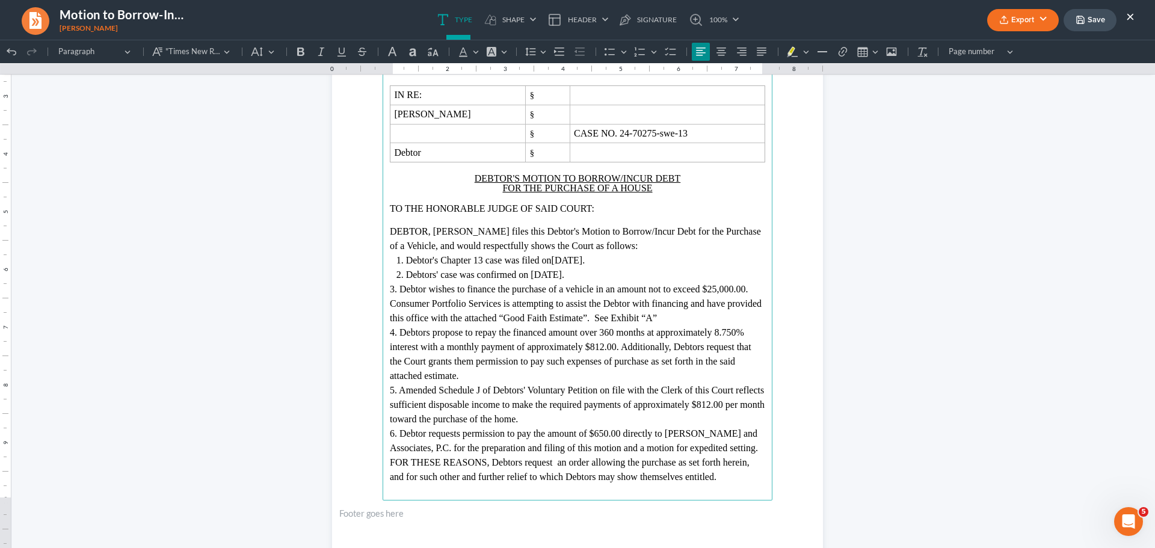
click at [720, 304] on span "3. Debtor wishes to finance the purchase of a vehicle in an amount not to excee…" at bounding box center [576, 303] width 372 height 39
click at [437, 334] on span "4. Debtors propose to repay the financed amount over 360 months at approximatel…" at bounding box center [570, 354] width 361 height 54
